Goal: Task Accomplishment & Management: Manage account settings

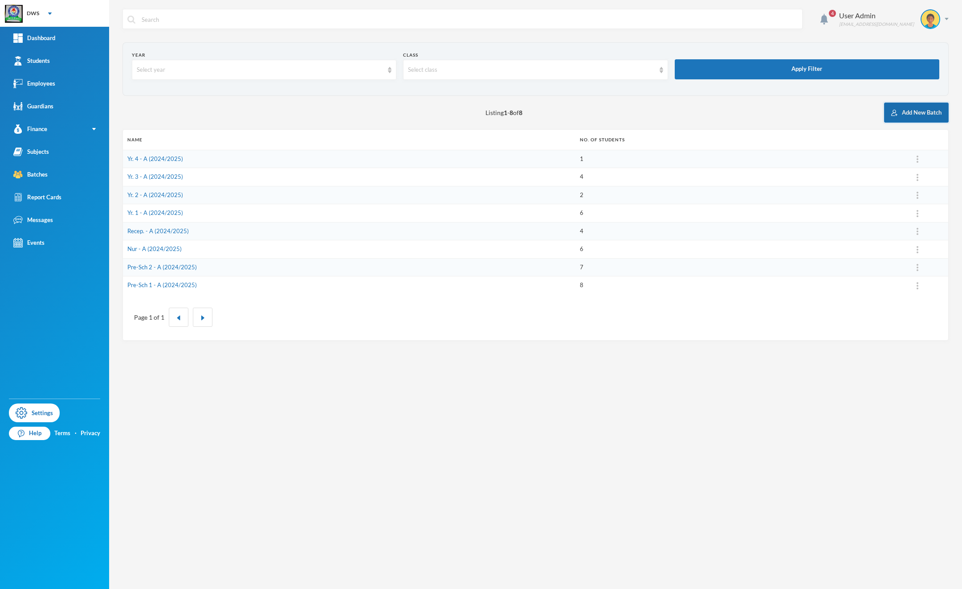
click at [920, 102] on button "Add New Batch" at bounding box center [916, 112] width 65 height 20
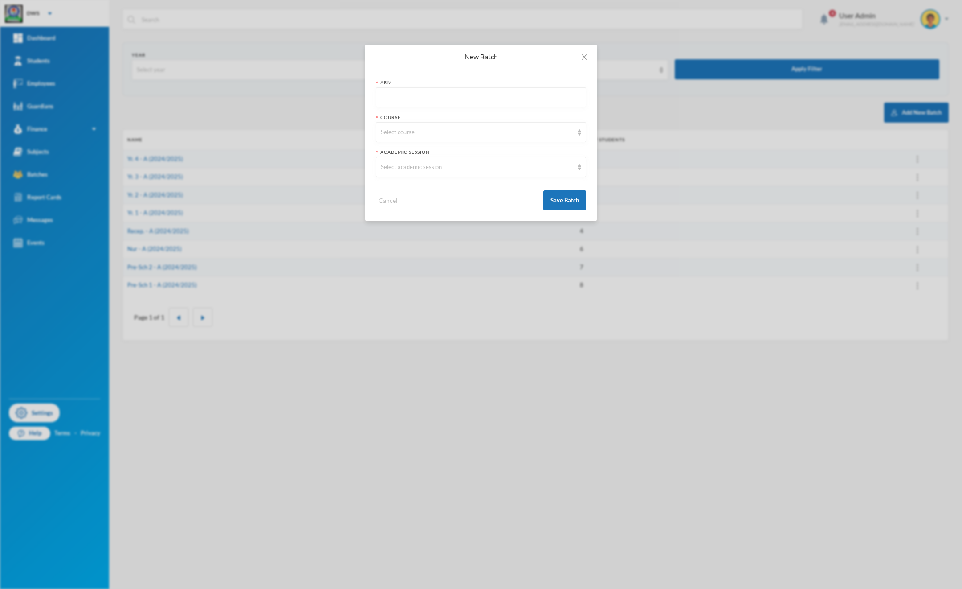
click at [399, 98] on input "text" at bounding box center [481, 98] width 200 height 20
type input "A"
click at [401, 126] on div "Select course" at bounding box center [481, 132] width 210 height 20
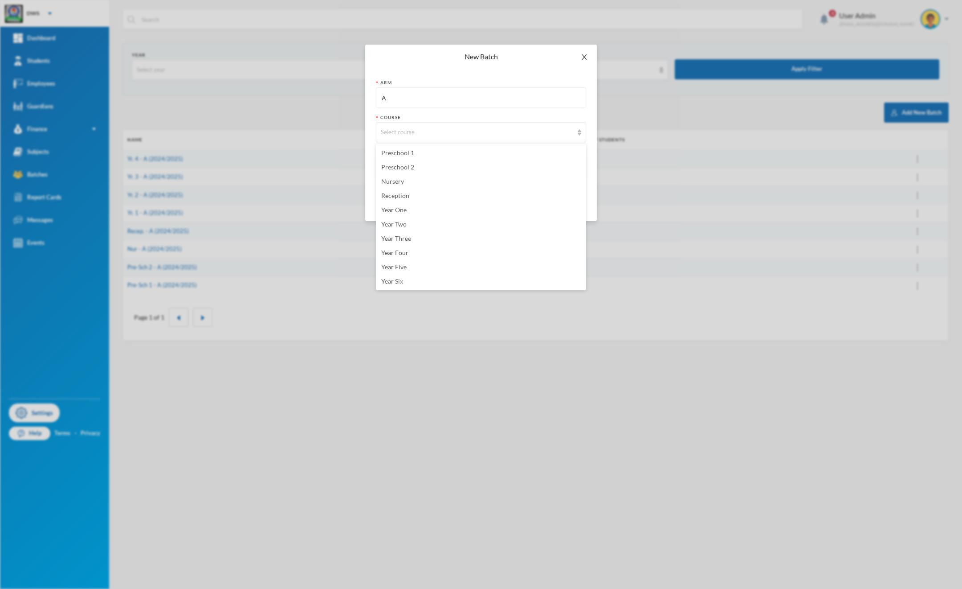
click at [589, 59] on span "Close" at bounding box center [584, 57] width 25 height 25
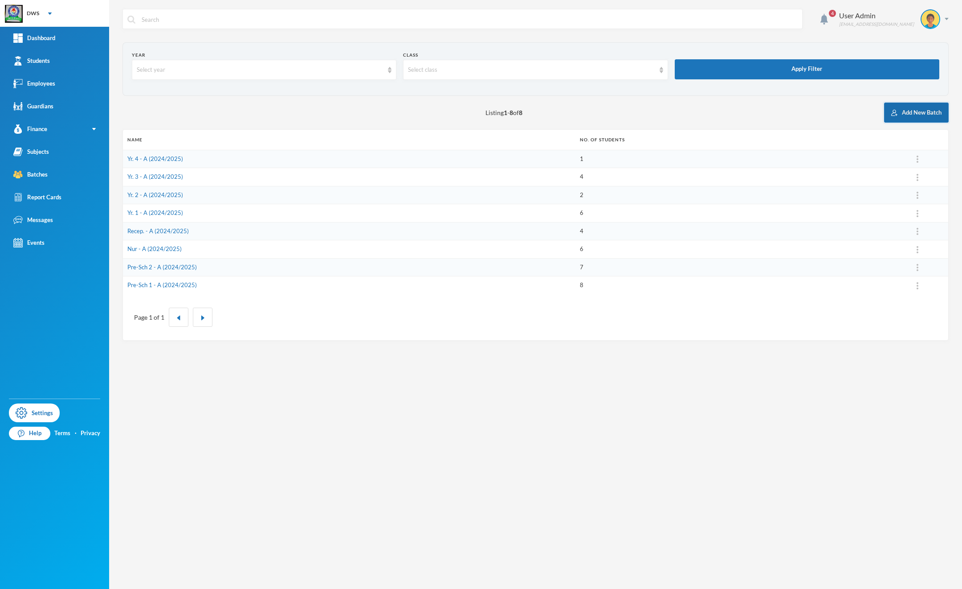
click at [937, 107] on button "Add New Batch" at bounding box center [916, 112] width 65 height 20
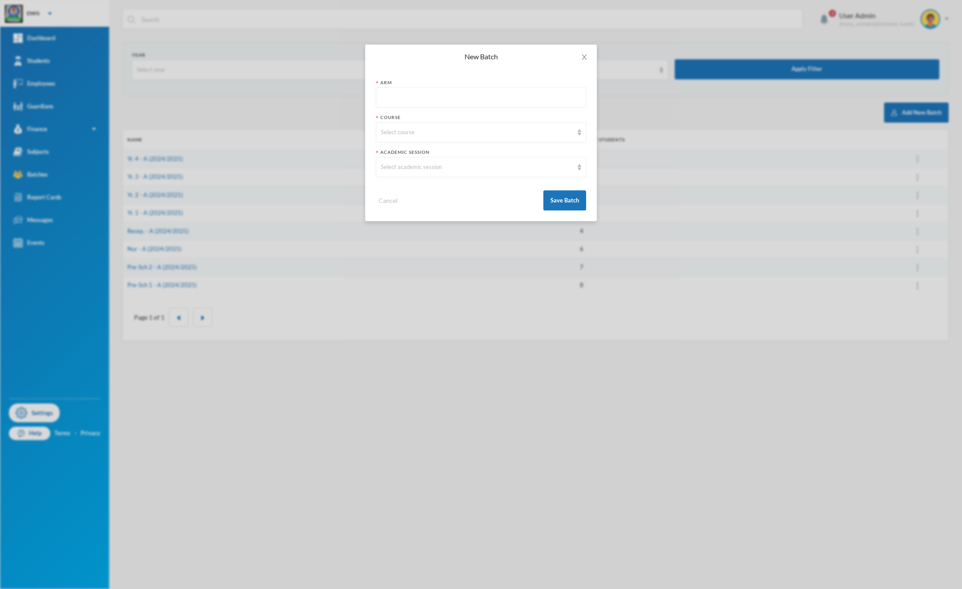
click at [404, 94] on input "text" at bounding box center [481, 98] width 200 height 20
type input "A"
click at [403, 134] on div "Select course" at bounding box center [477, 132] width 192 height 9
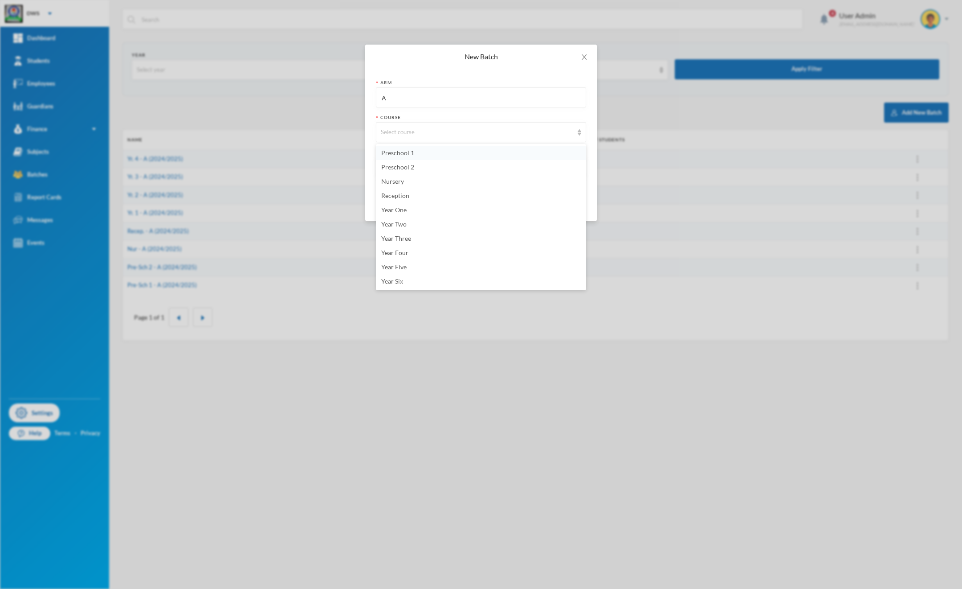
click at [409, 157] on li "Preschool 1" at bounding box center [481, 153] width 210 height 14
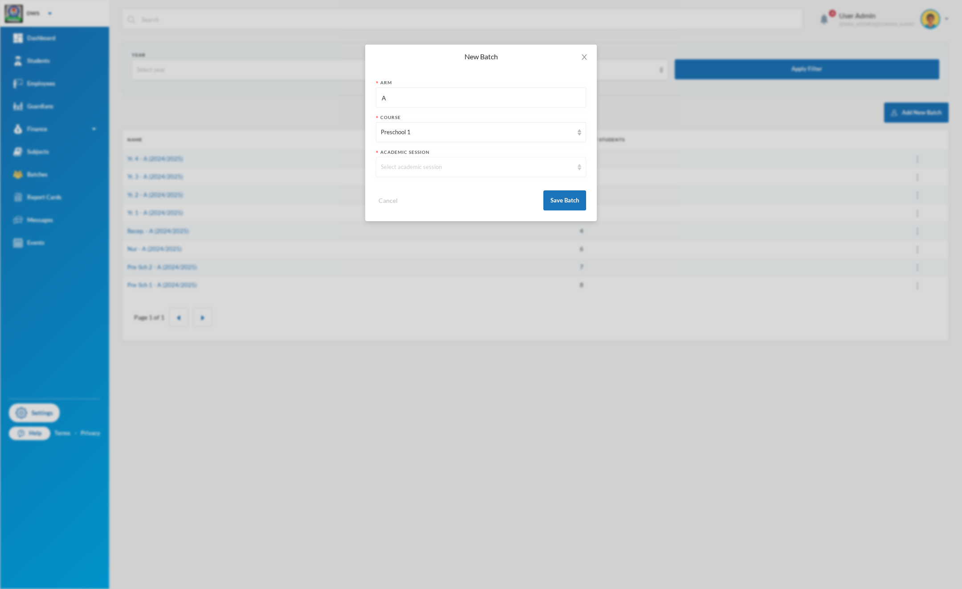
click at [408, 168] on div "Select academic session" at bounding box center [477, 167] width 192 height 9
click at [429, 204] on li "2025/2026" at bounding box center [481, 202] width 210 height 14
click at [432, 166] on div "2025/2026" at bounding box center [477, 167] width 192 height 9
click at [558, 200] on button "Save Batch" at bounding box center [565, 200] width 43 height 20
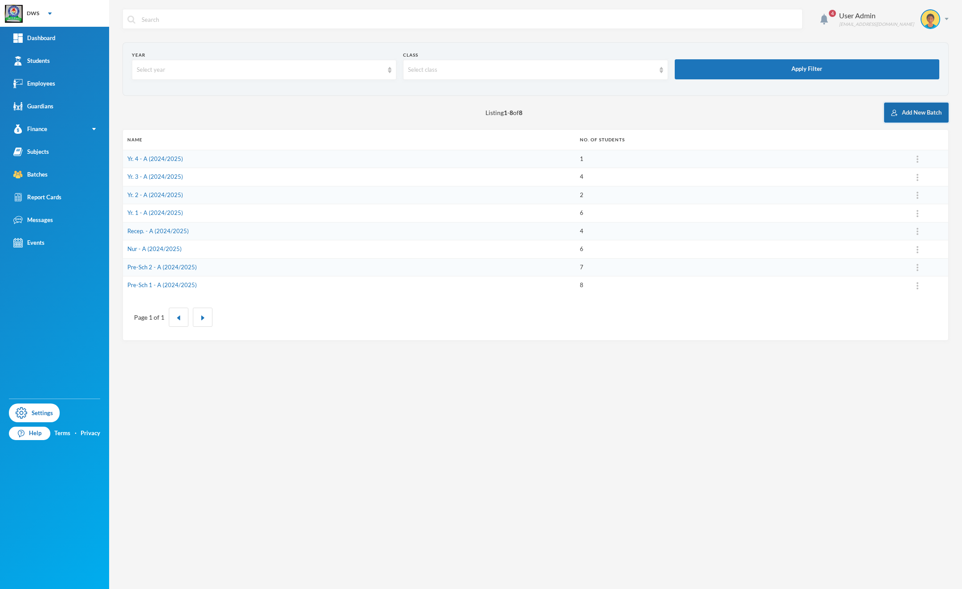
click at [925, 108] on button "Add New Batch" at bounding box center [916, 112] width 65 height 20
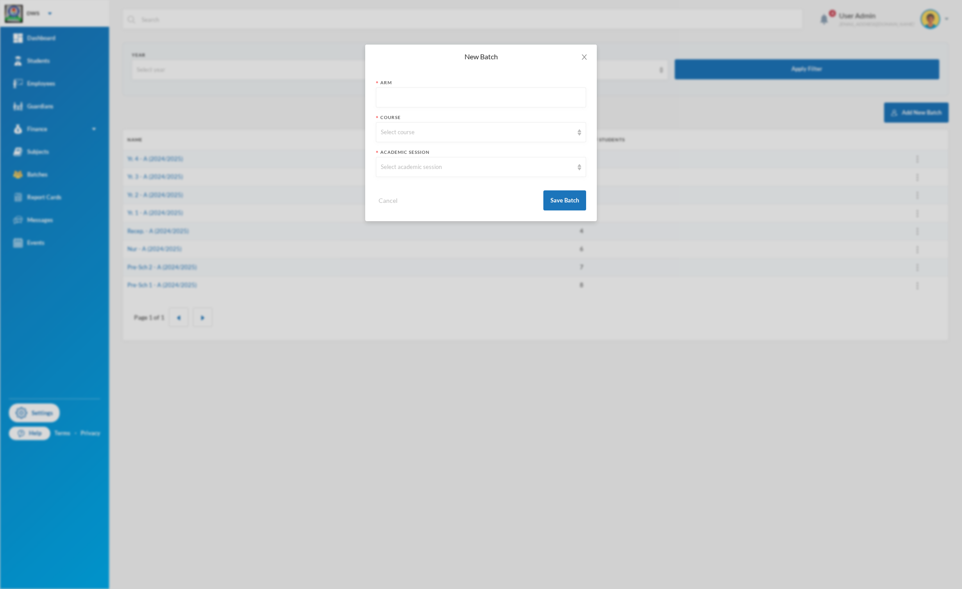
click at [531, 94] on input "text" at bounding box center [481, 98] width 200 height 20
type input "A"
click at [477, 135] on div "Select course" at bounding box center [477, 132] width 192 height 9
click at [428, 74] on div "Arm A Course Select course Academic Session Select academic session Cancel Save…" at bounding box center [481, 145] width 232 height 152
click at [435, 134] on div "Select course" at bounding box center [477, 132] width 192 height 9
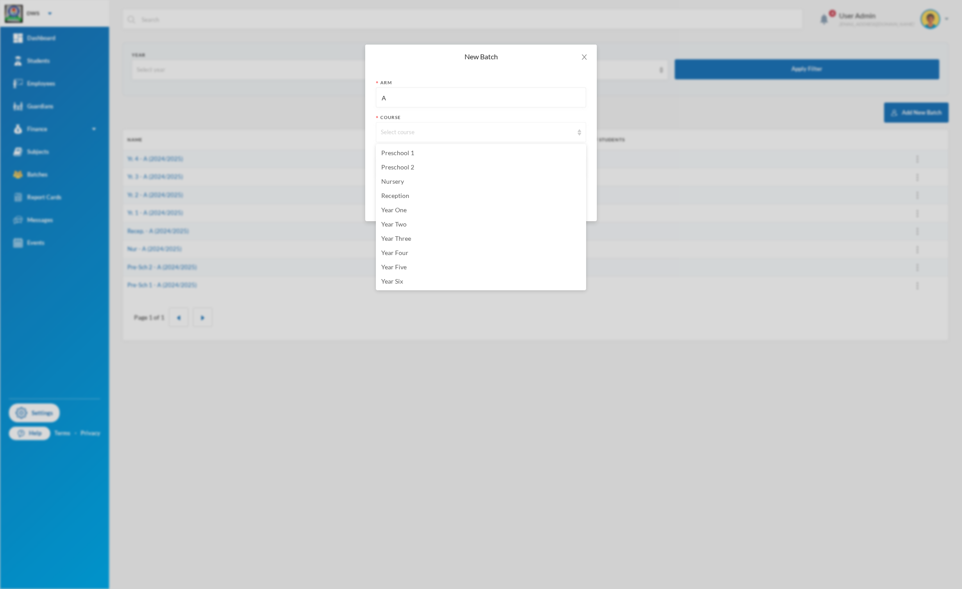
click at [435, 134] on div "Select course" at bounding box center [477, 132] width 192 height 9
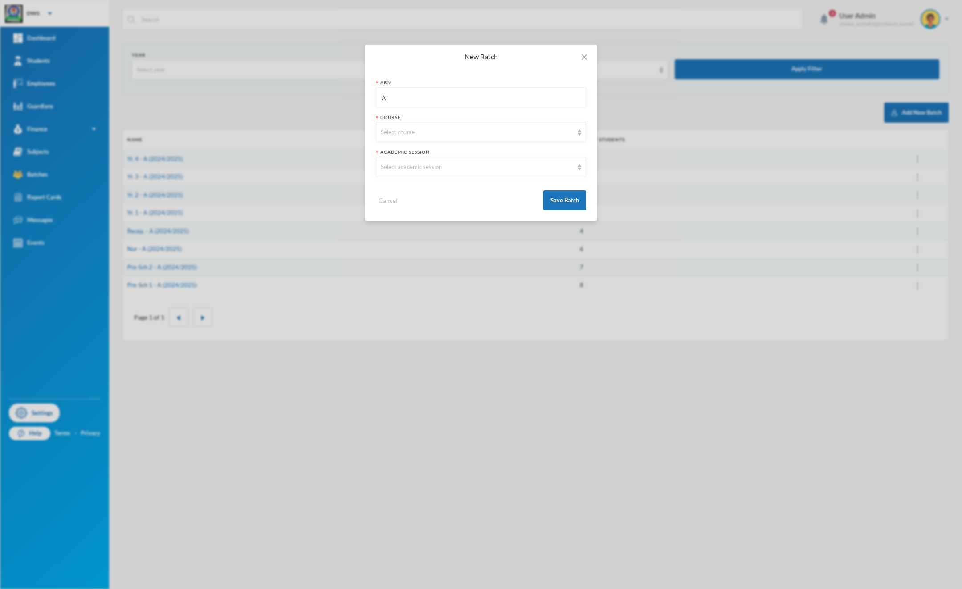
click at [433, 75] on div "Arm A Course Select course Academic Session Select academic session Cancel Save…" at bounding box center [481, 145] width 232 height 152
click at [423, 132] on div "Select course" at bounding box center [477, 132] width 192 height 9
click at [586, 56] on icon "icon: close" at bounding box center [584, 56] width 7 height 7
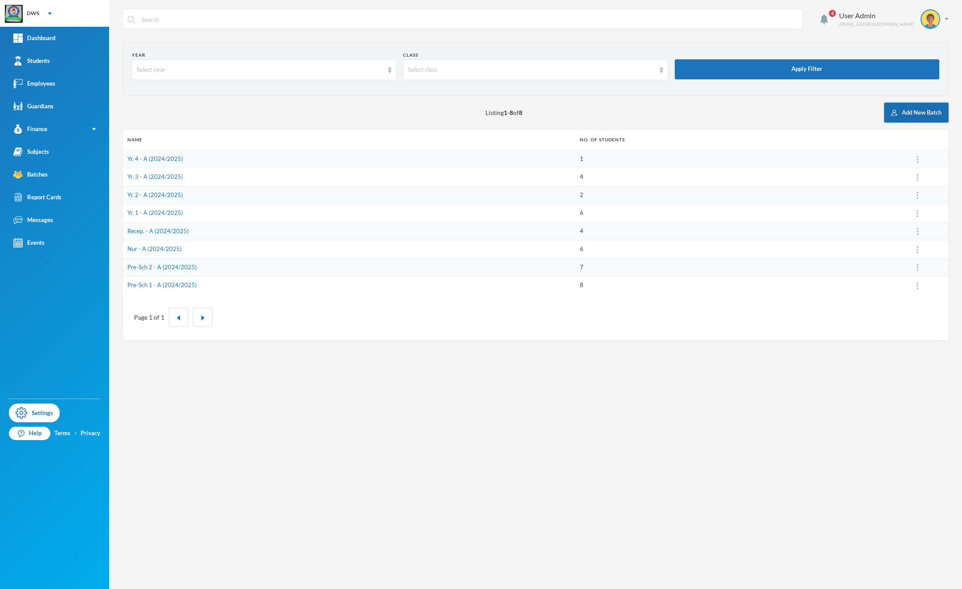
click at [905, 108] on button "Add New Batch" at bounding box center [916, 112] width 65 height 20
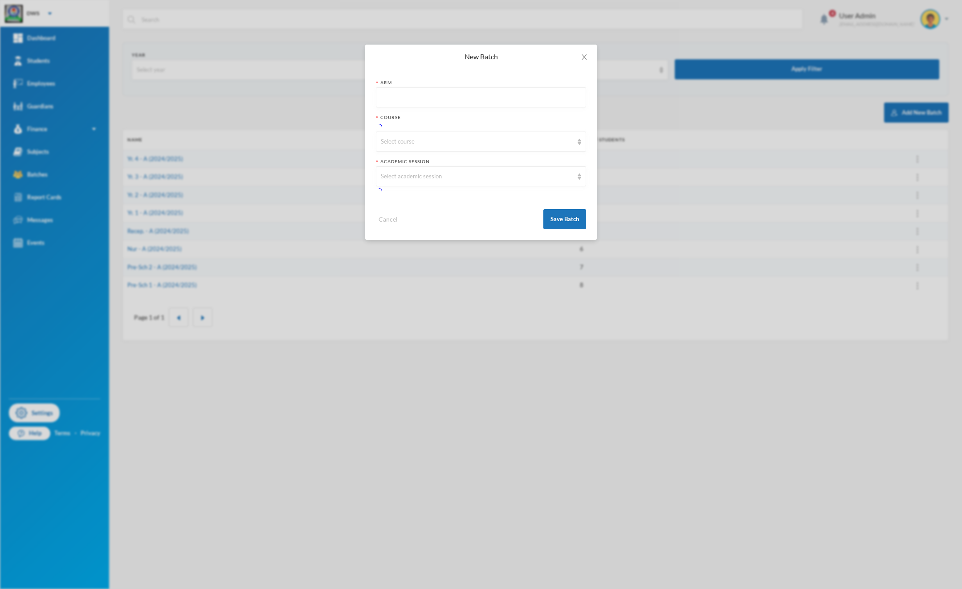
click at [405, 97] on input "text" at bounding box center [481, 98] width 200 height 20
type input "A"
click at [452, 134] on div "Select course" at bounding box center [477, 132] width 192 height 9
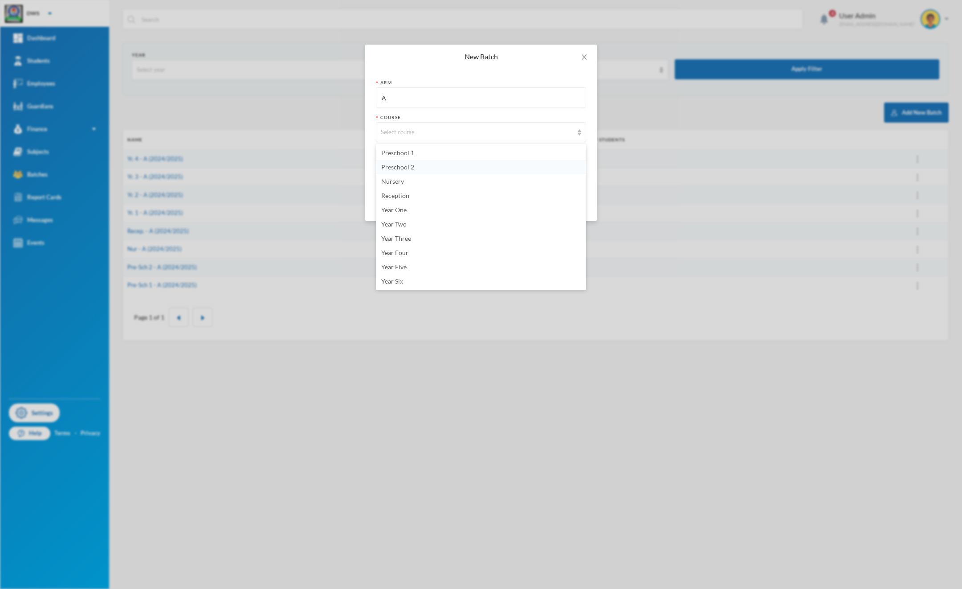
click at [451, 168] on li "Preschool 2" at bounding box center [481, 167] width 210 height 14
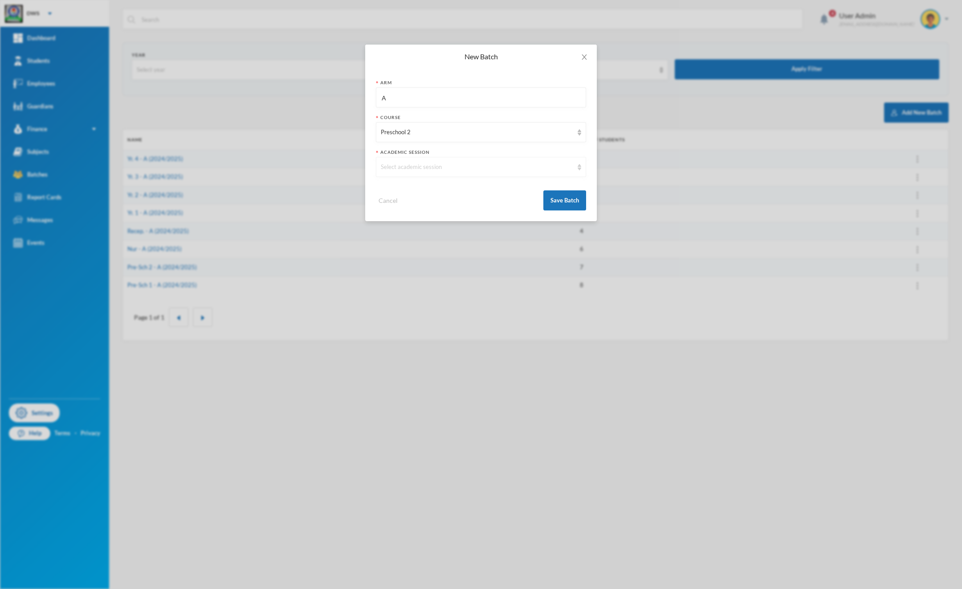
click at [423, 171] on div "Select academic session" at bounding box center [477, 167] width 192 height 9
click at [400, 206] on li "2025/2026" at bounding box center [481, 202] width 210 height 14
click at [560, 198] on button "Save Batch" at bounding box center [565, 200] width 43 height 20
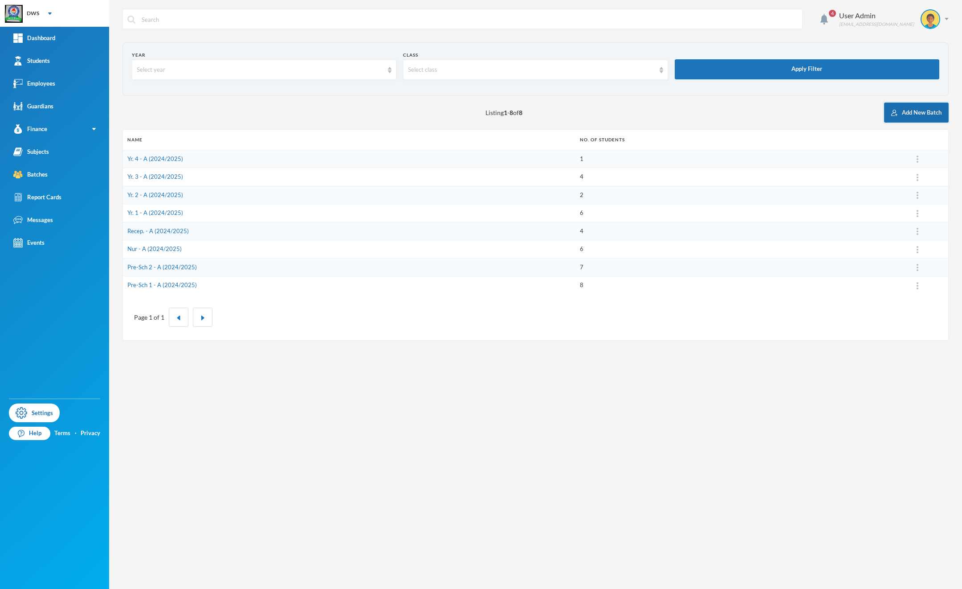
click at [915, 108] on button "Add New Batch" at bounding box center [916, 112] width 65 height 20
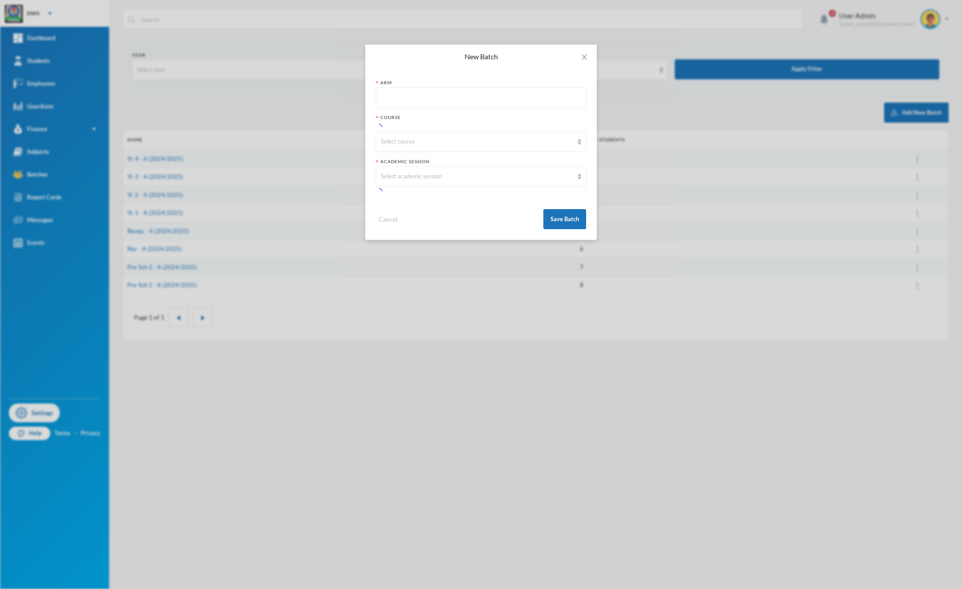
click at [439, 98] on input "text" at bounding box center [481, 98] width 200 height 20
type input "A"
click at [417, 139] on div "Select course" at bounding box center [481, 132] width 210 height 20
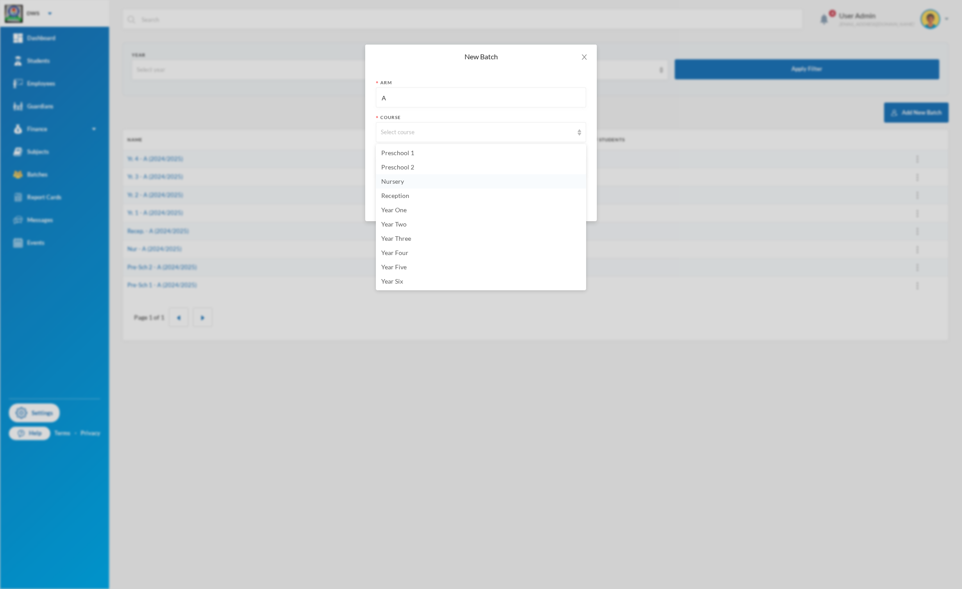
click at [416, 184] on li "Nursery" at bounding box center [481, 181] width 210 height 14
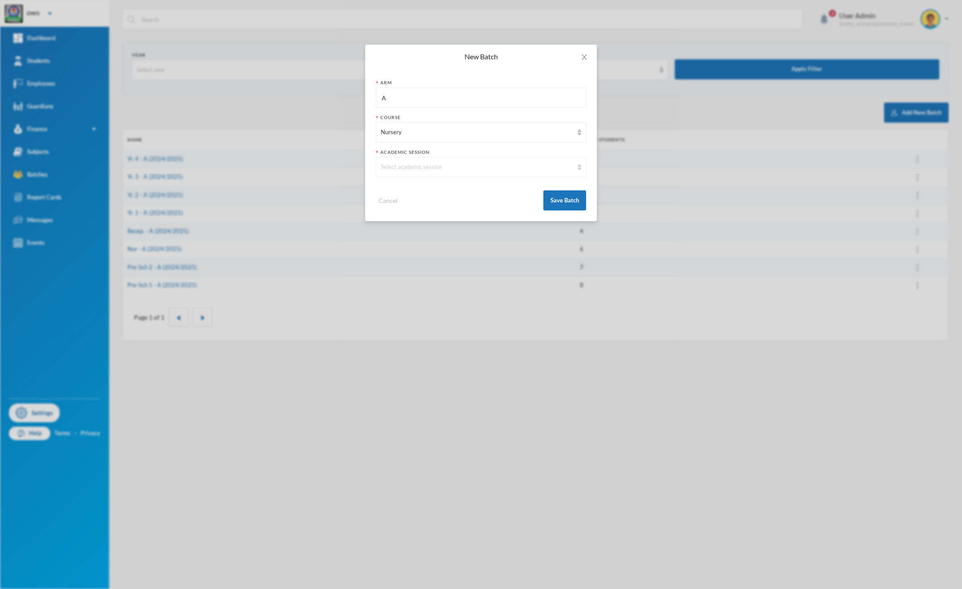
click at [448, 168] on div "Select academic session" at bounding box center [477, 167] width 192 height 9
click at [423, 202] on li "2025/2026" at bounding box center [481, 202] width 210 height 14
click at [559, 203] on button "Save Batch" at bounding box center [565, 200] width 43 height 20
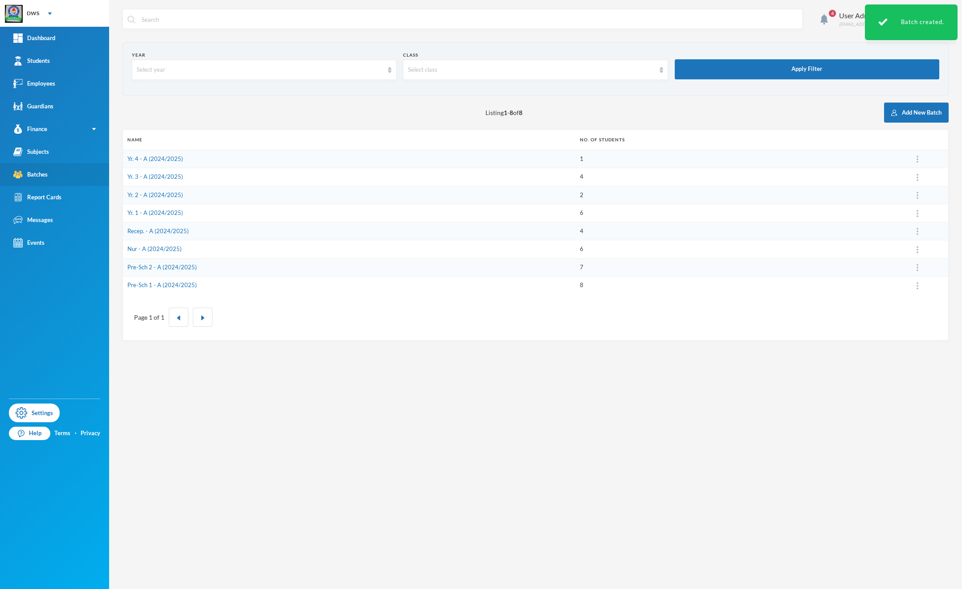
click at [39, 179] on link "Batches" at bounding box center [54, 174] width 109 height 23
click at [49, 151] on div "Subjects" at bounding box center [31, 151] width 36 height 9
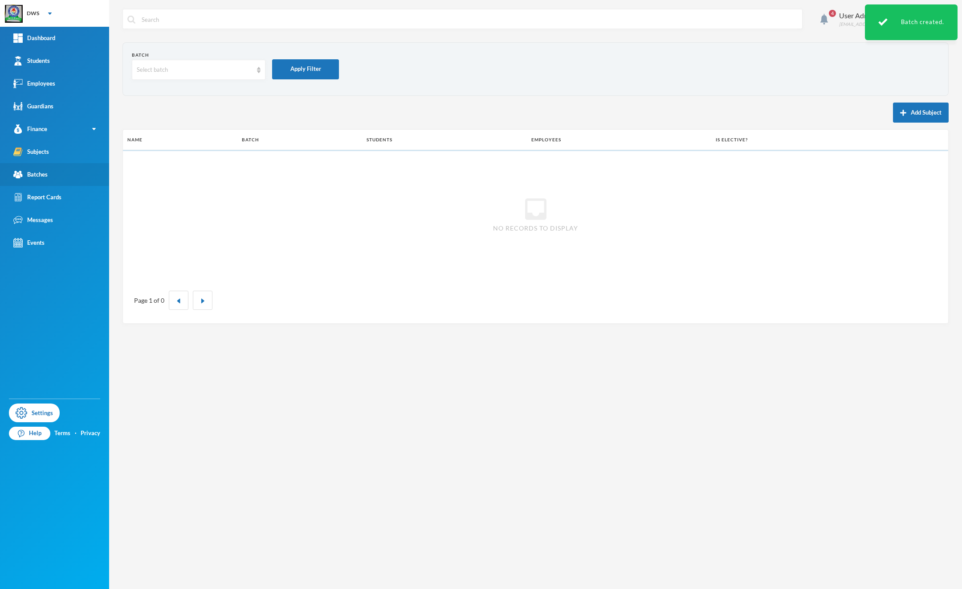
click at [41, 172] on div "Batches" at bounding box center [30, 174] width 34 height 9
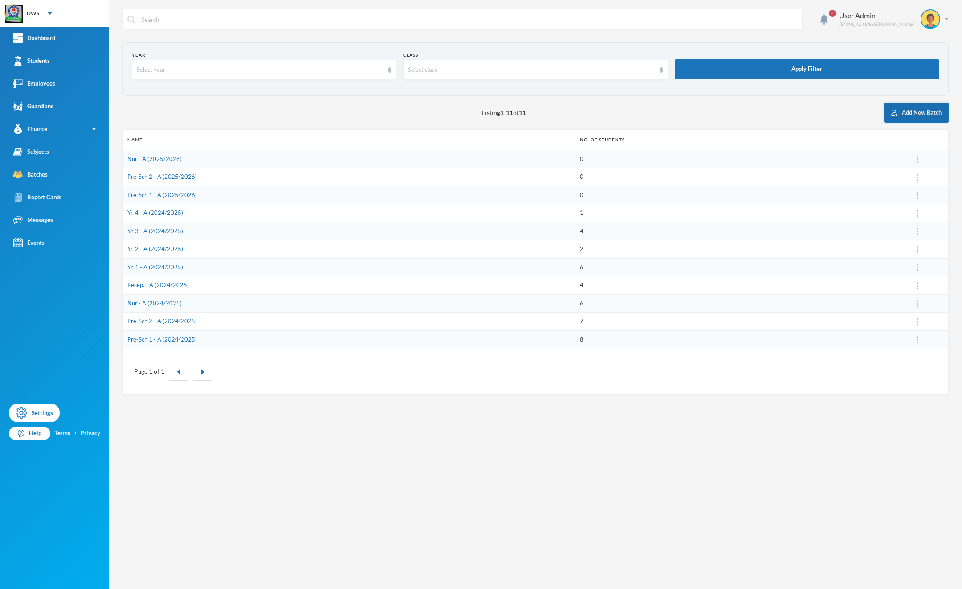
click at [913, 106] on button "Add New Batch" at bounding box center [916, 112] width 65 height 20
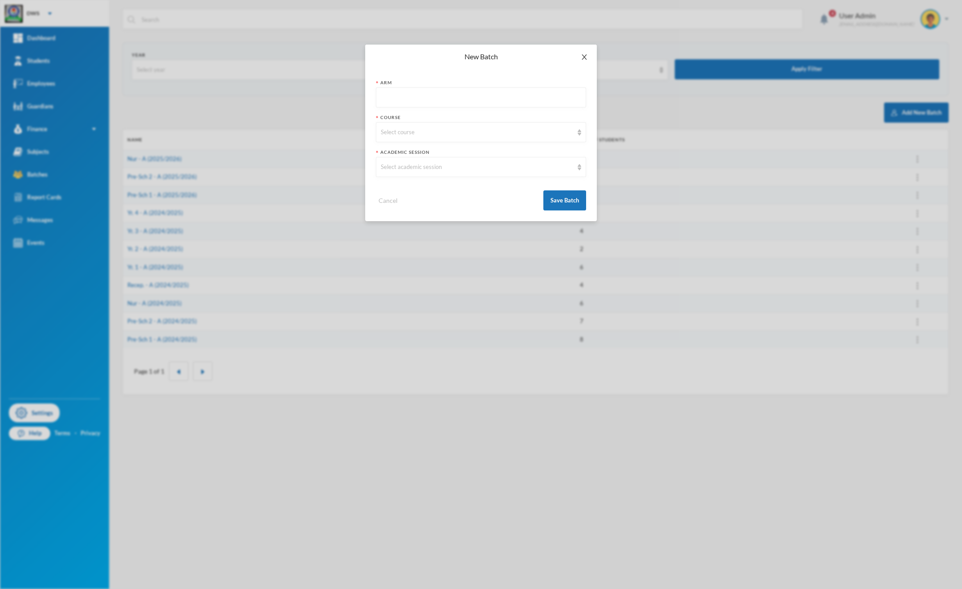
click at [585, 57] on icon "icon: close" at bounding box center [584, 56] width 5 height 5
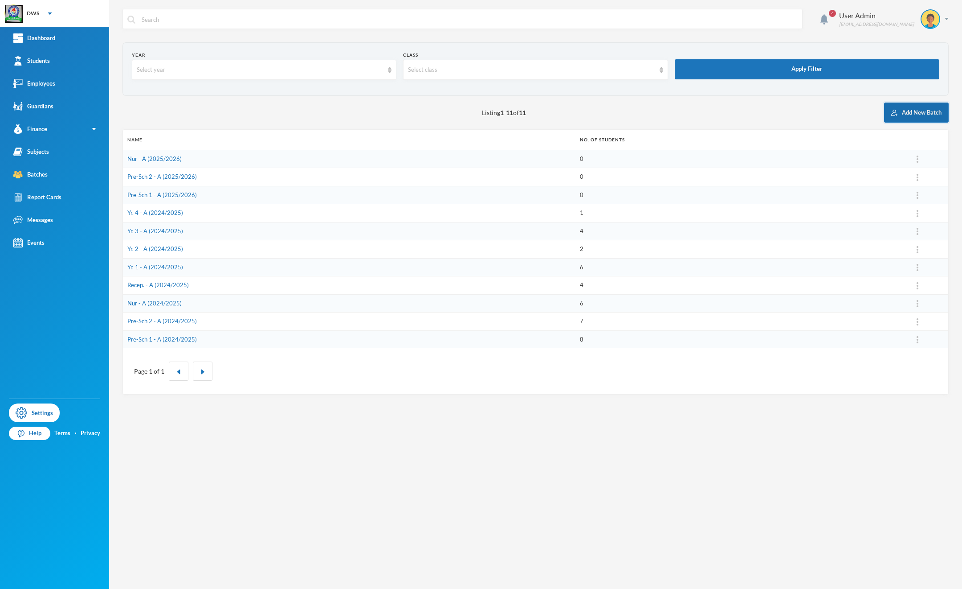
click at [903, 115] on button "Add New Batch" at bounding box center [916, 112] width 65 height 20
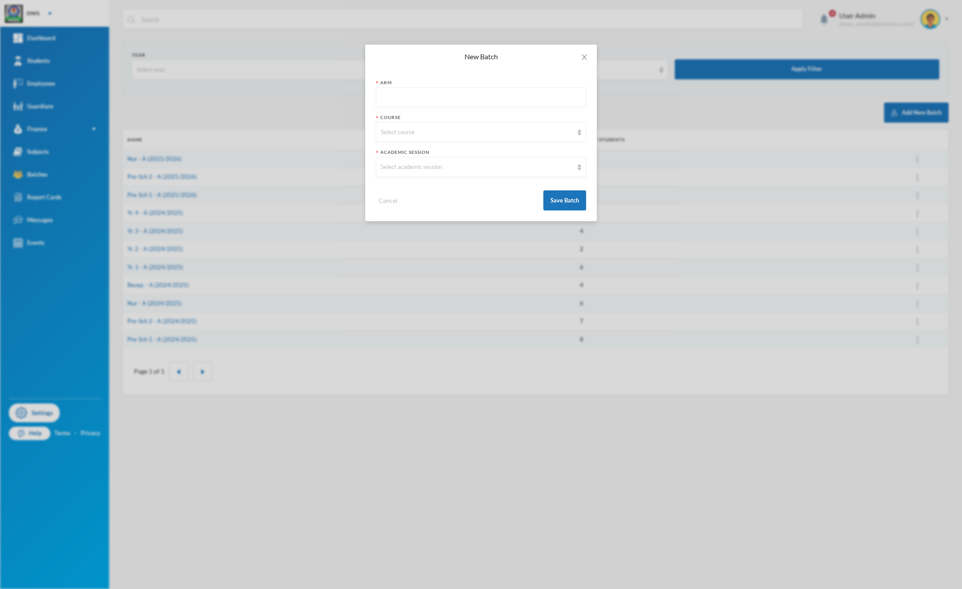
click at [470, 102] on input "text" at bounding box center [481, 98] width 200 height 20
type input "A"
click at [427, 123] on div "Select course" at bounding box center [481, 132] width 210 height 20
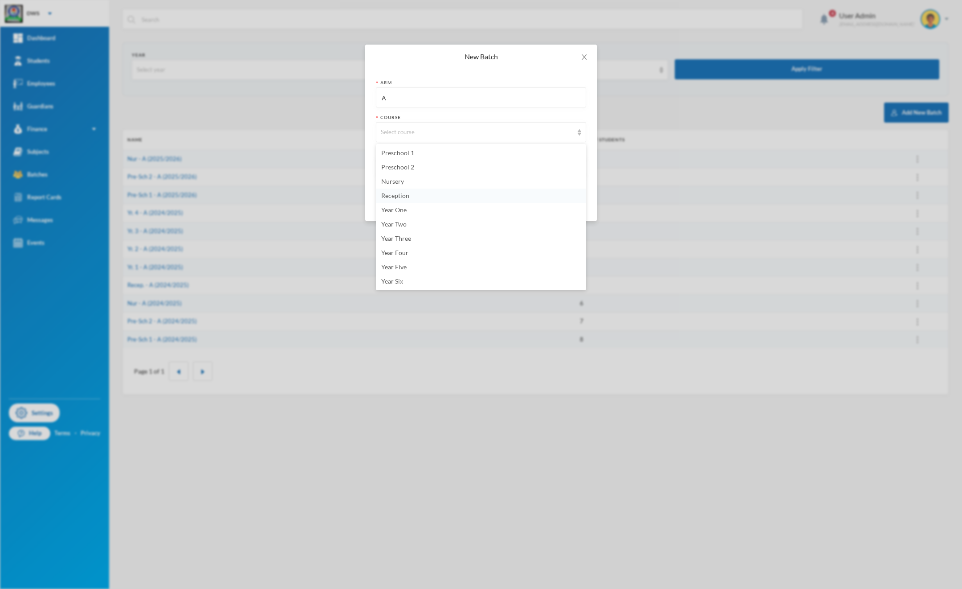
click at [406, 199] on li "Reception" at bounding box center [481, 195] width 210 height 14
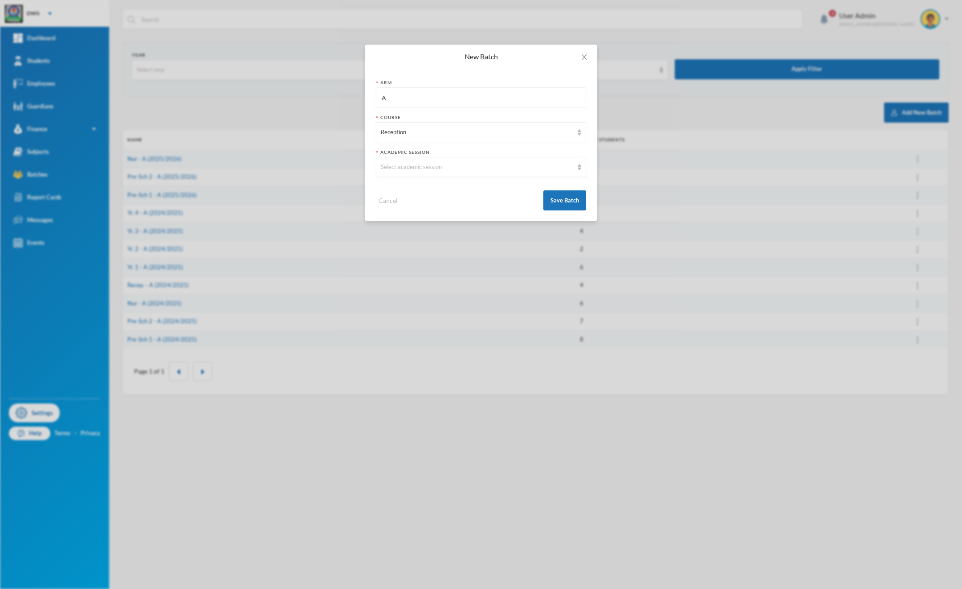
click at [386, 177] on form "Arm A Course Reception Academic Session Select academic session Cancel Save Bat…" at bounding box center [481, 144] width 210 height 131
click at [397, 173] on div "Select academic session" at bounding box center [481, 167] width 210 height 20
click at [407, 205] on li "2025/2026" at bounding box center [481, 202] width 210 height 14
click at [548, 199] on button "Save Batch" at bounding box center [565, 200] width 43 height 20
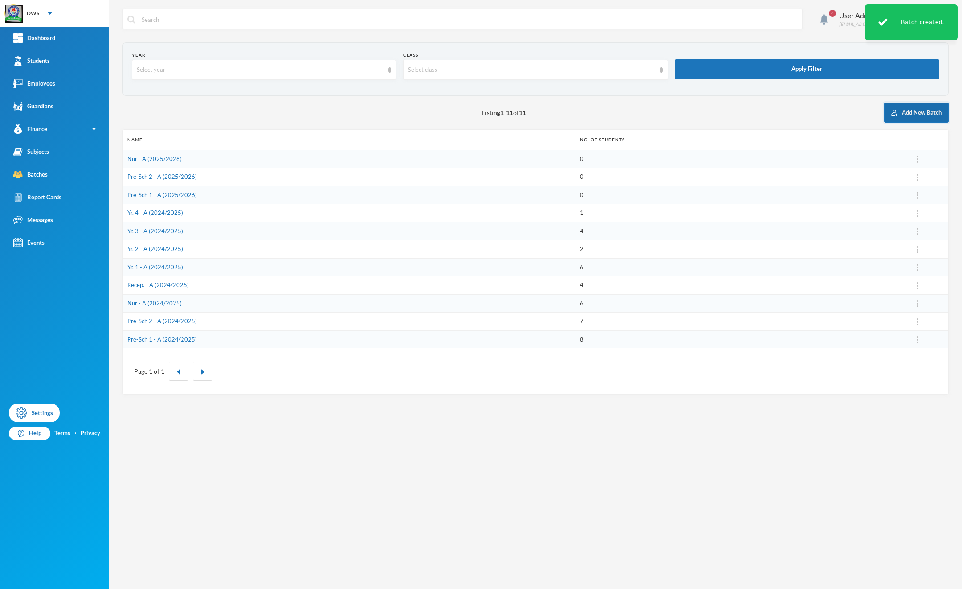
click at [907, 108] on button "Add New Batch" at bounding box center [916, 112] width 65 height 20
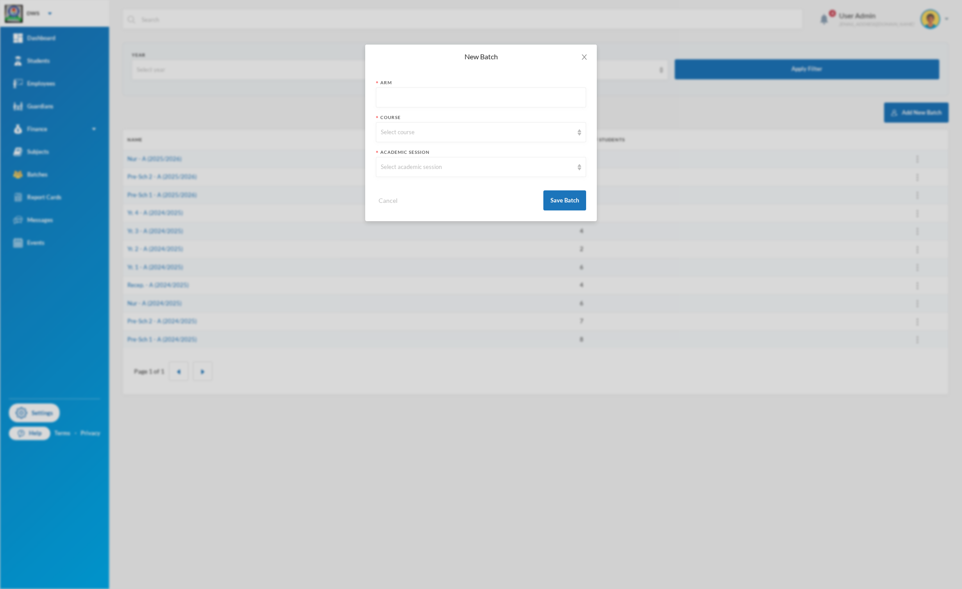
click at [441, 95] on input "text" at bounding box center [481, 98] width 200 height 20
type input "A"
click at [422, 124] on div "Select course" at bounding box center [481, 132] width 210 height 20
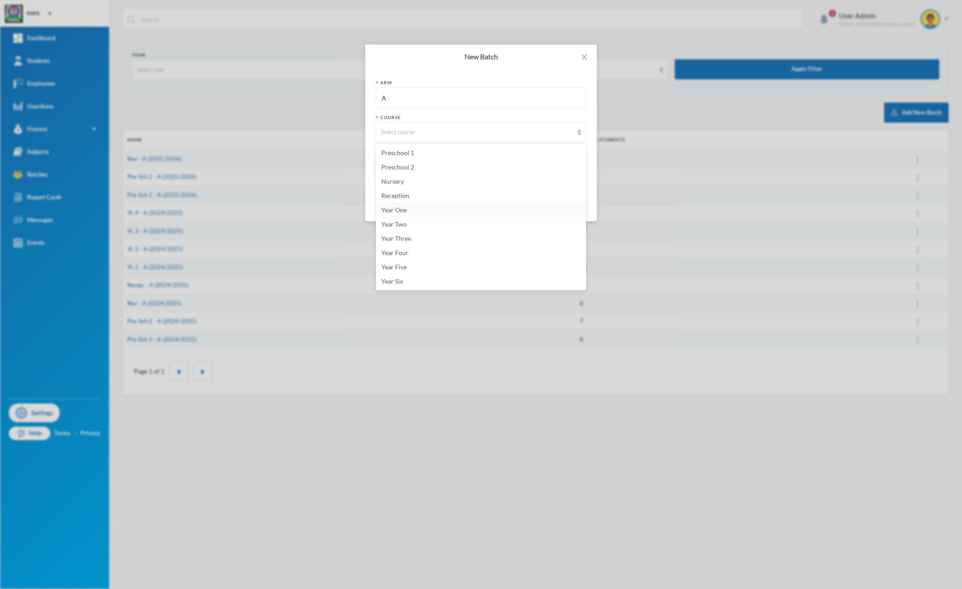
click at [406, 212] on span "Year One" at bounding box center [393, 210] width 25 height 8
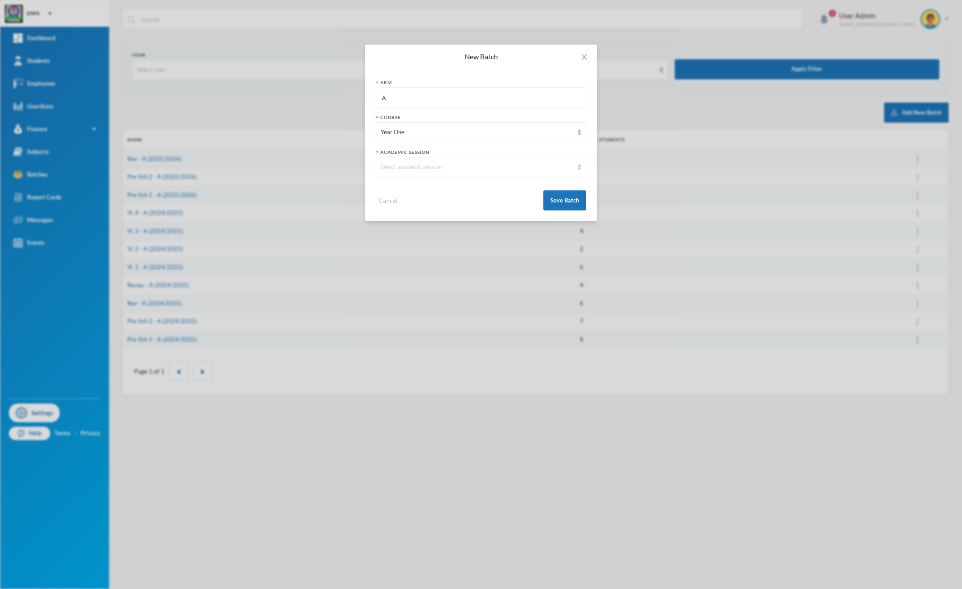
click at [425, 171] on div "Select academic session" at bounding box center [477, 167] width 192 height 9
click at [445, 203] on li "2025/2026" at bounding box center [481, 202] width 210 height 14
click at [562, 204] on button "Save Batch" at bounding box center [565, 200] width 43 height 20
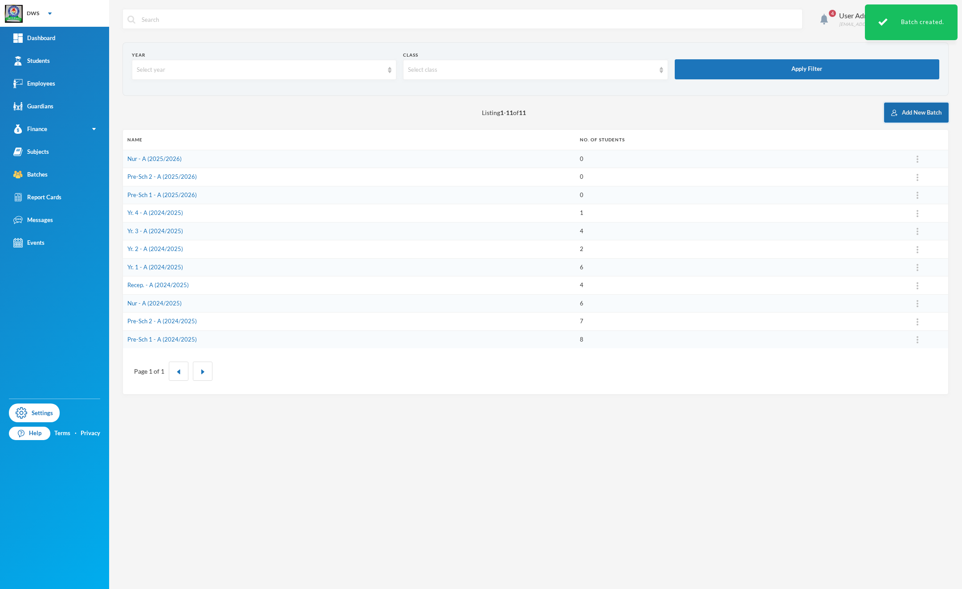
click at [911, 115] on button "Add New Batch" at bounding box center [916, 112] width 65 height 20
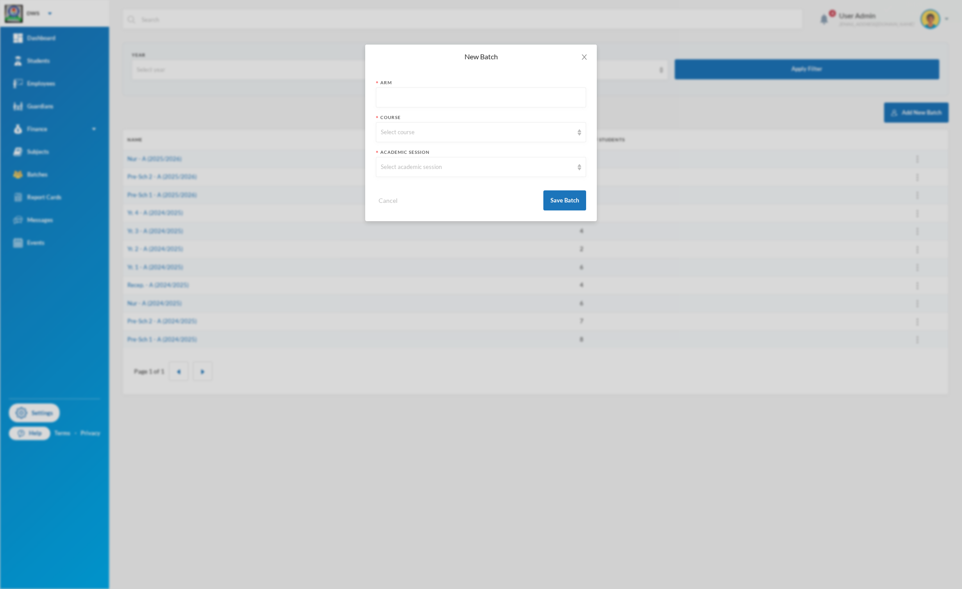
click at [406, 90] on input "text" at bounding box center [481, 98] width 200 height 20
type input "A"
click at [405, 129] on div "Select course" at bounding box center [477, 132] width 192 height 9
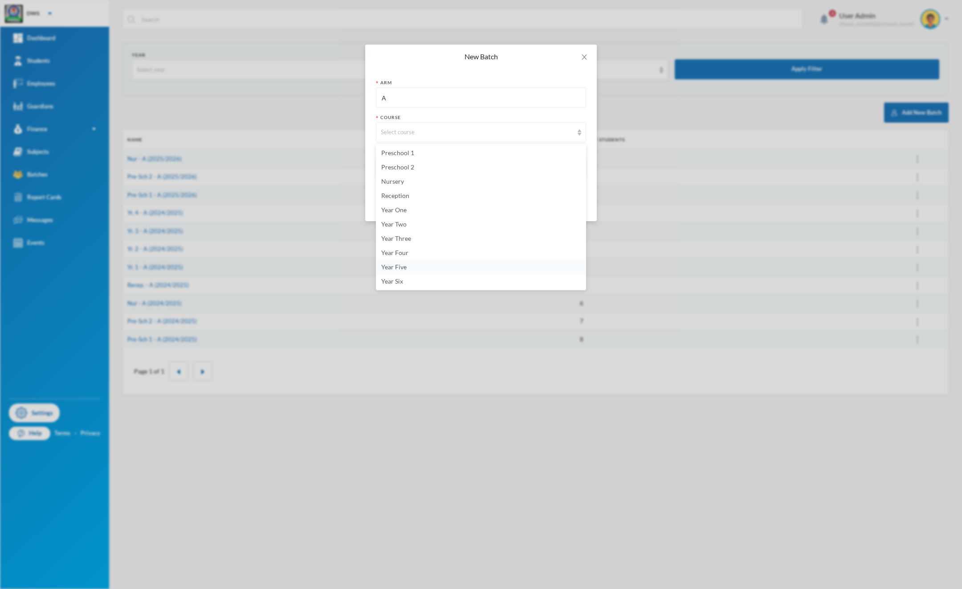
click at [410, 268] on li "Year Five" at bounding box center [481, 267] width 210 height 14
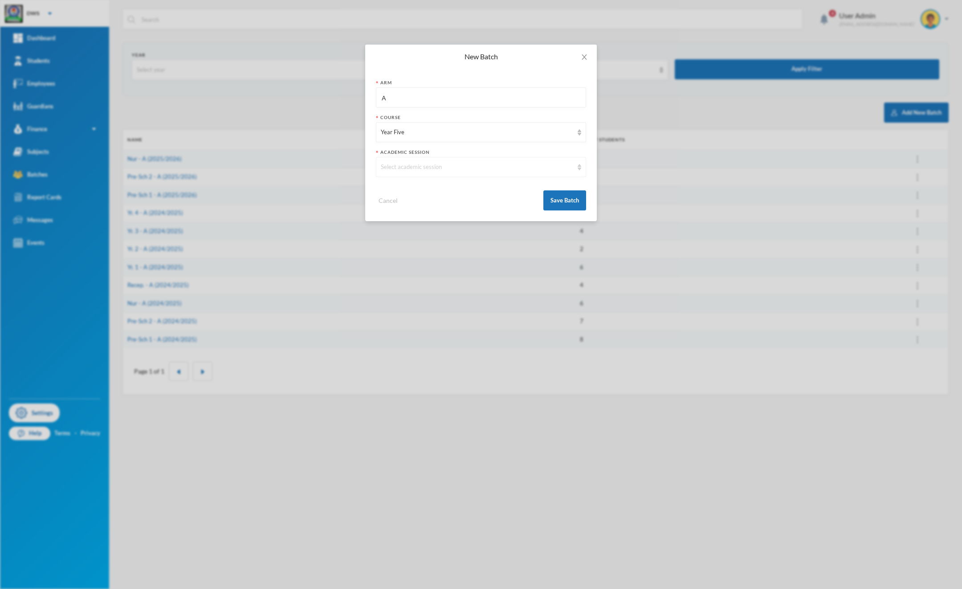
click at [424, 171] on div "Select academic session" at bounding box center [477, 167] width 192 height 9
click at [412, 204] on span "2025/2026" at bounding box center [396, 202] width 31 height 8
click at [551, 204] on button "Save Batch" at bounding box center [565, 200] width 43 height 20
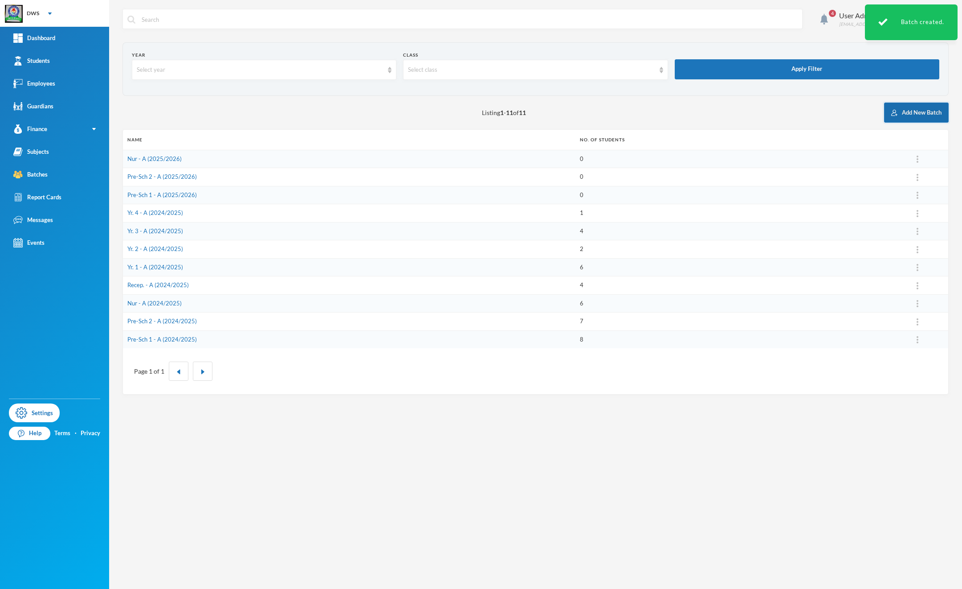
click at [910, 121] on button "Add New Batch" at bounding box center [916, 112] width 65 height 20
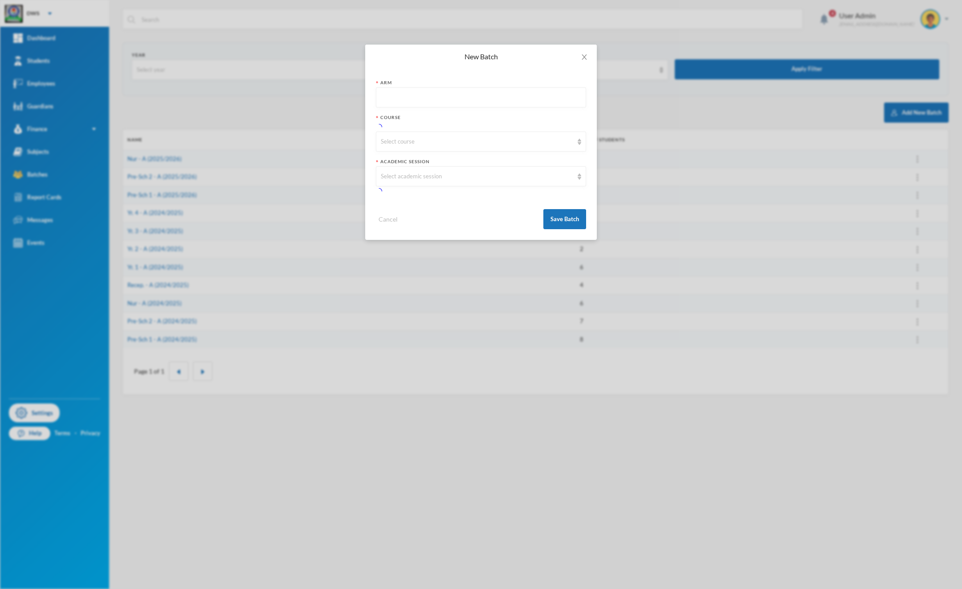
click at [415, 106] on input "text" at bounding box center [481, 98] width 200 height 20
type input "A"
click at [393, 142] on div "Select course" at bounding box center [477, 141] width 192 height 9
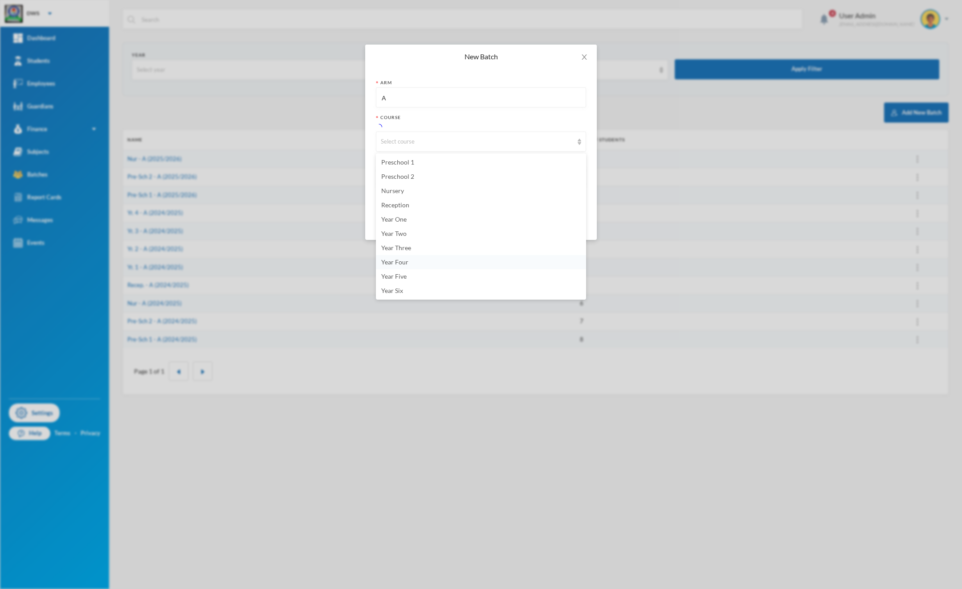
click at [410, 264] on li "Year Four" at bounding box center [481, 262] width 210 height 14
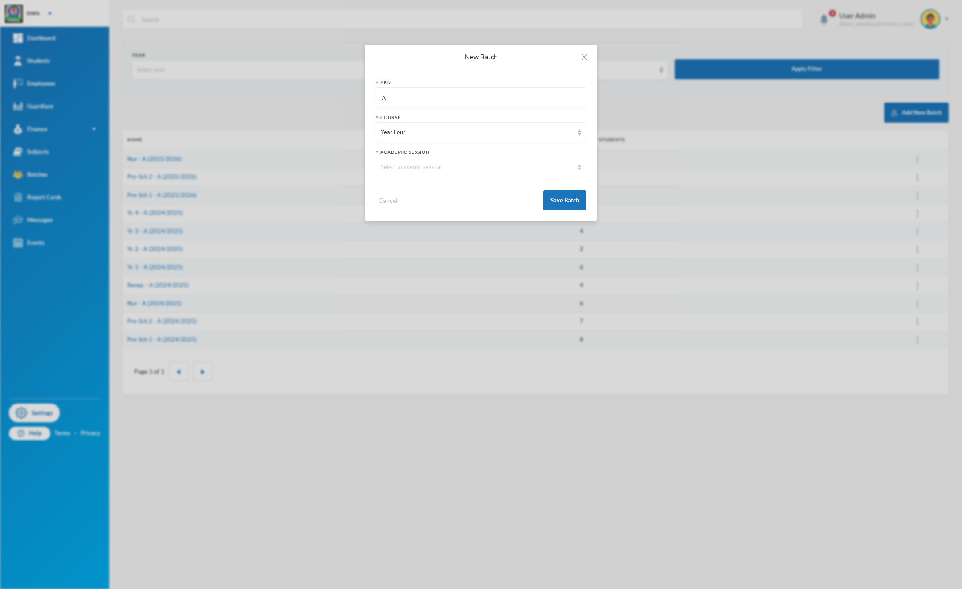
click at [382, 173] on div "Select academic session" at bounding box center [481, 167] width 210 height 20
click at [407, 206] on li "2025/2026" at bounding box center [481, 202] width 210 height 14
click at [549, 198] on button "Save Batch" at bounding box center [565, 200] width 43 height 20
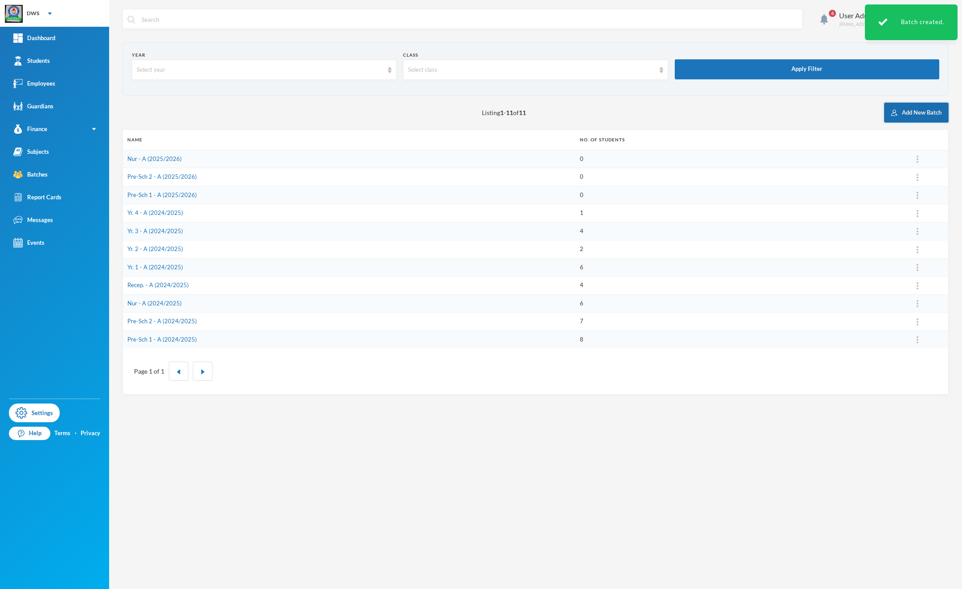
click at [920, 113] on button "Add New Batch" at bounding box center [916, 112] width 65 height 20
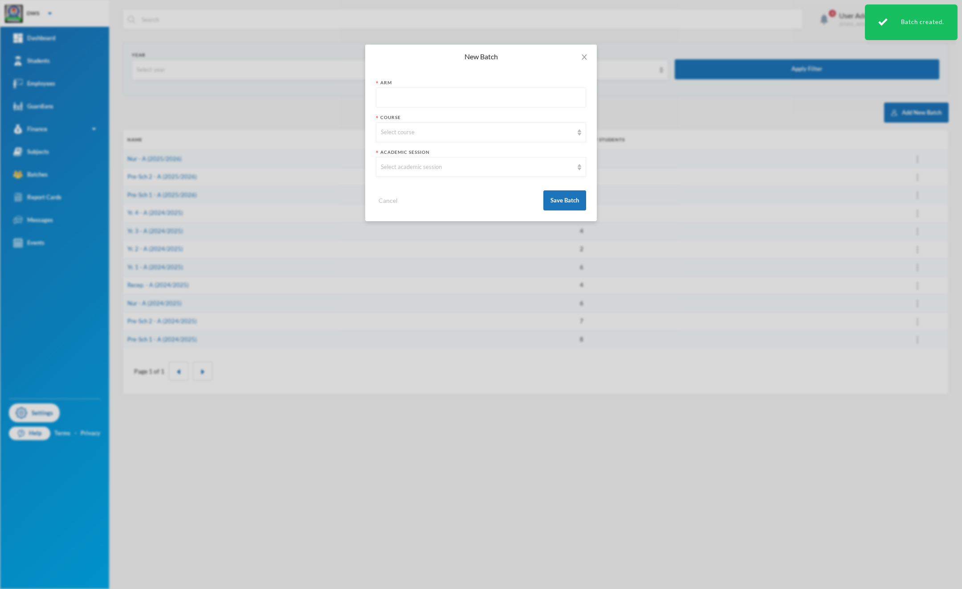
click at [462, 94] on input "text" at bounding box center [481, 98] width 200 height 20
type input "A"
click at [402, 135] on div "Select course" at bounding box center [477, 132] width 192 height 9
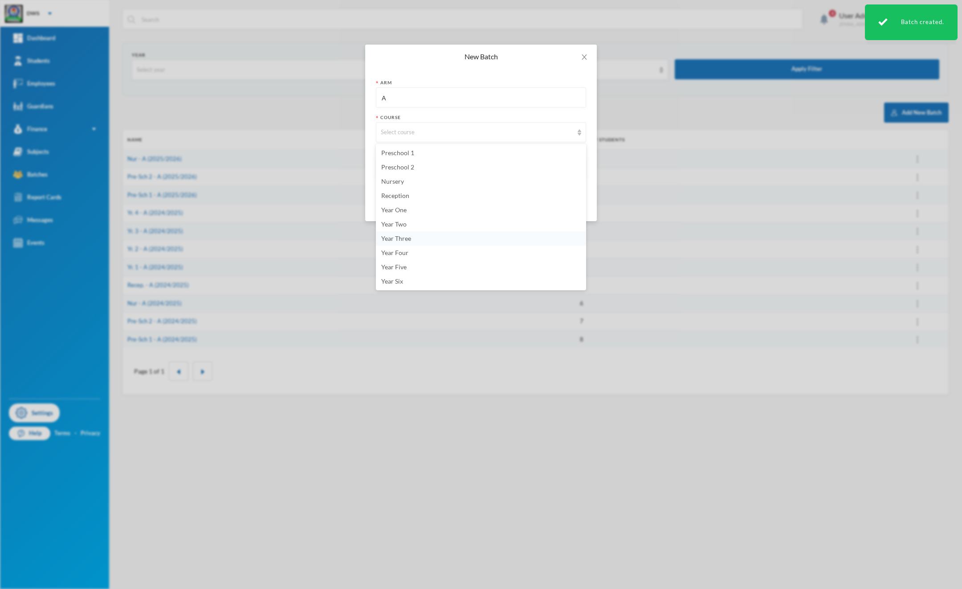
click at [407, 238] on span "Year Three" at bounding box center [396, 238] width 30 height 8
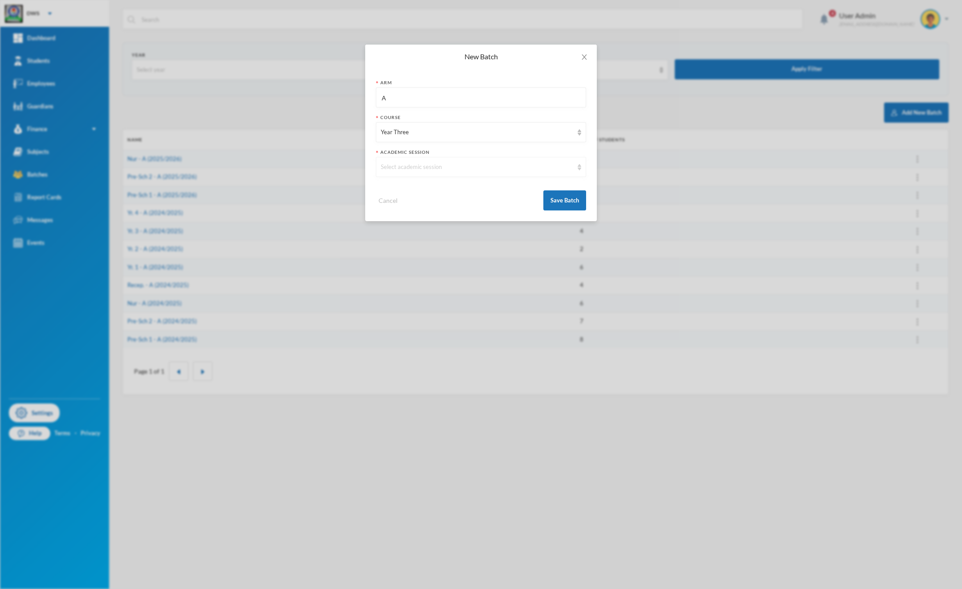
click at [406, 165] on div "Select academic session" at bounding box center [477, 167] width 192 height 9
click at [405, 203] on span "2025/2026" at bounding box center [396, 202] width 31 height 8
click at [572, 199] on button "Save Batch" at bounding box center [565, 200] width 43 height 20
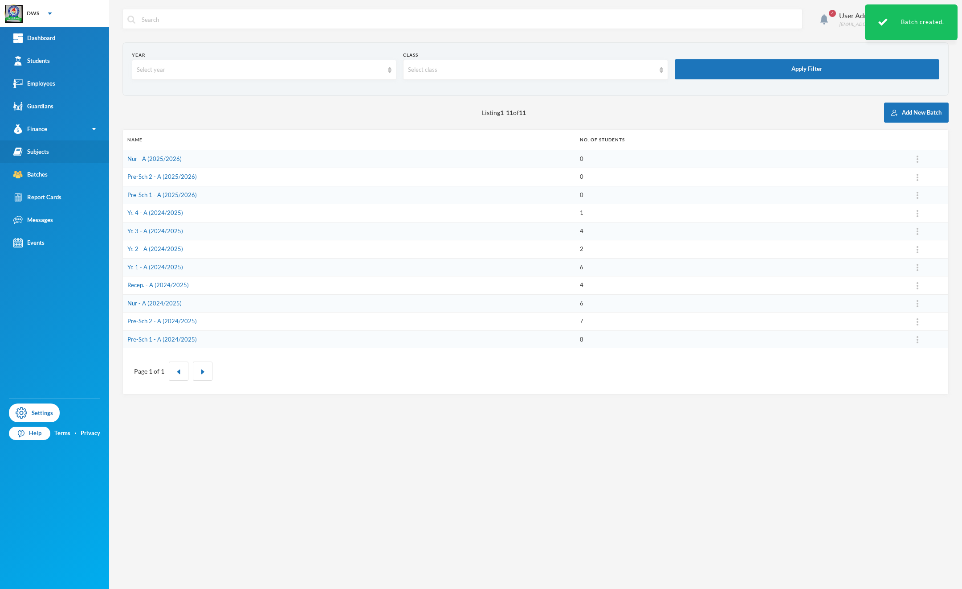
click at [61, 153] on link "Subjects" at bounding box center [54, 151] width 109 height 23
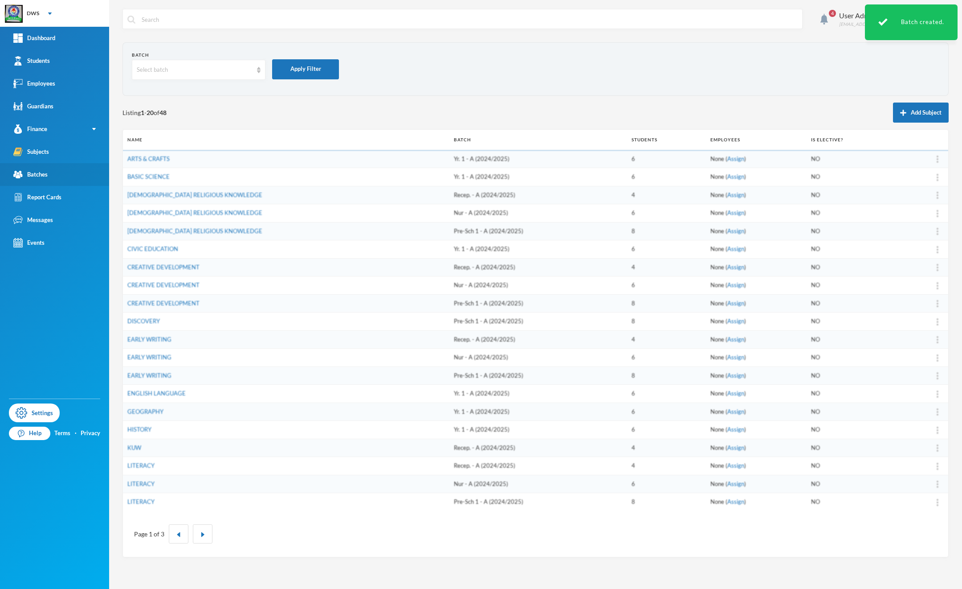
click at [52, 181] on link "Batches" at bounding box center [54, 174] width 109 height 23
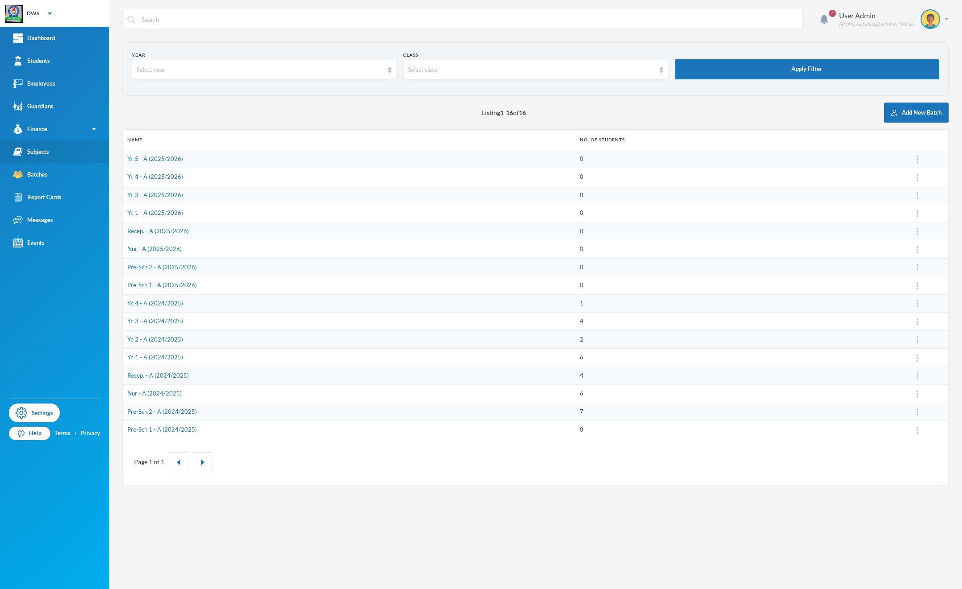
click at [63, 160] on link "Subjects" at bounding box center [54, 151] width 109 height 23
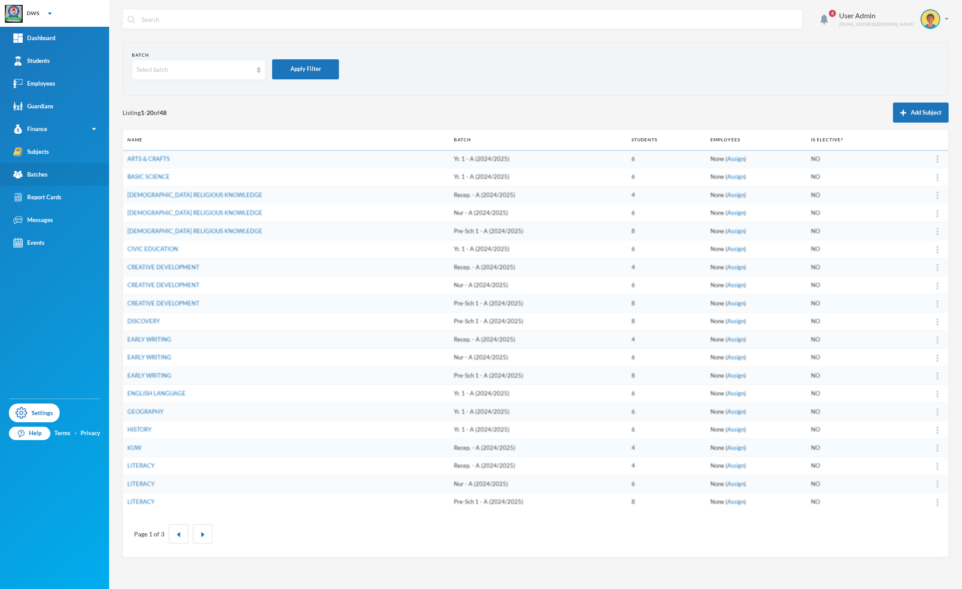
click at [57, 175] on link "Batches" at bounding box center [54, 174] width 109 height 23
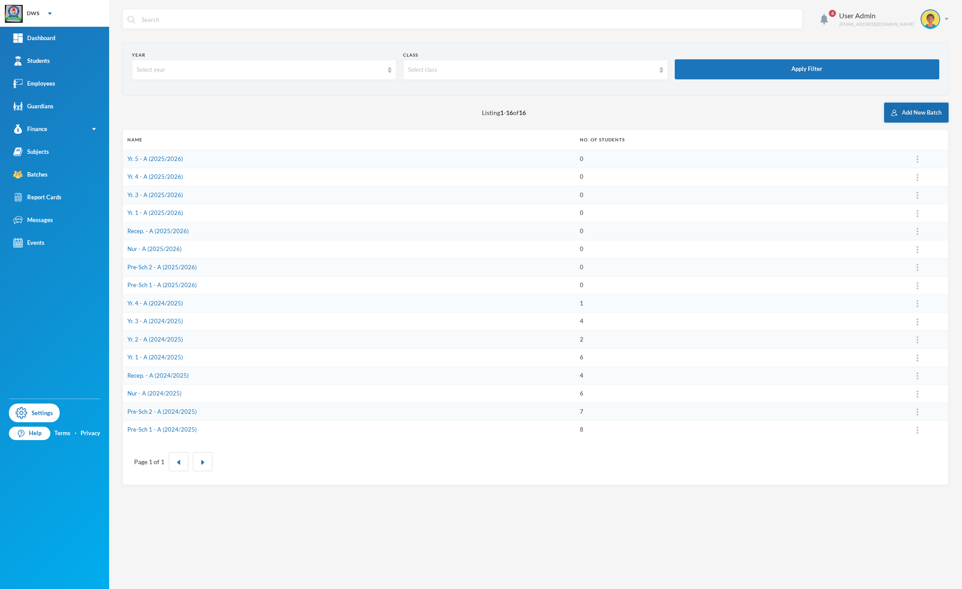
click at [921, 117] on button "Add New Batch" at bounding box center [916, 112] width 65 height 20
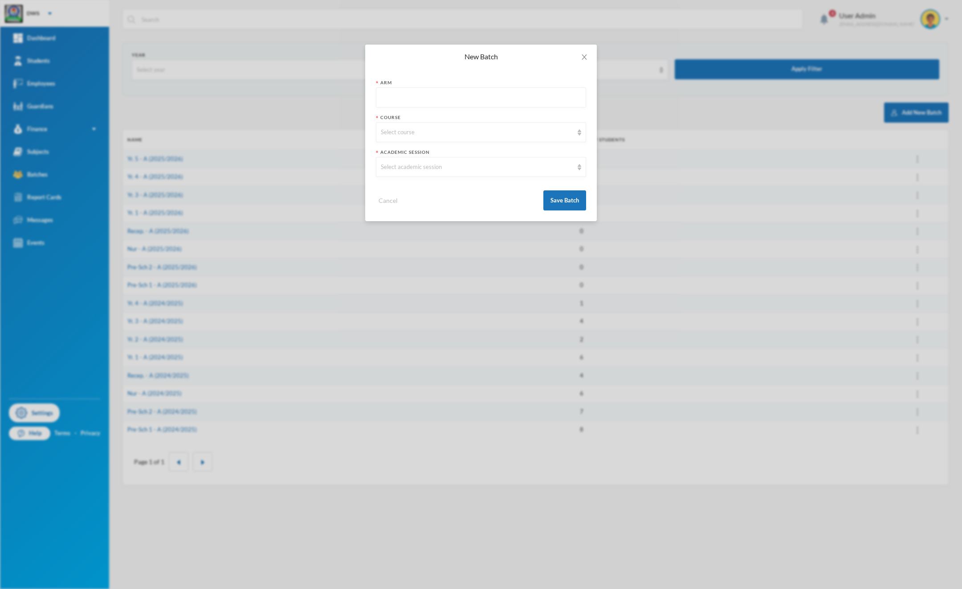
click at [433, 98] on input "text" at bounding box center [481, 98] width 200 height 20
type input "A"
click at [407, 131] on div "Select course" at bounding box center [477, 132] width 192 height 9
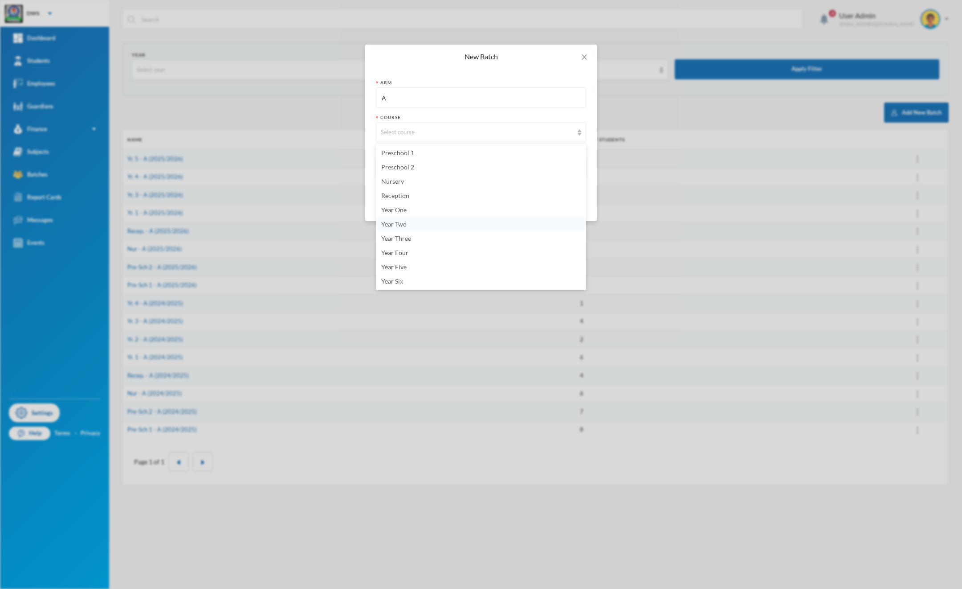
click at [413, 224] on li "Year Two" at bounding box center [481, 224] width 210 height 14
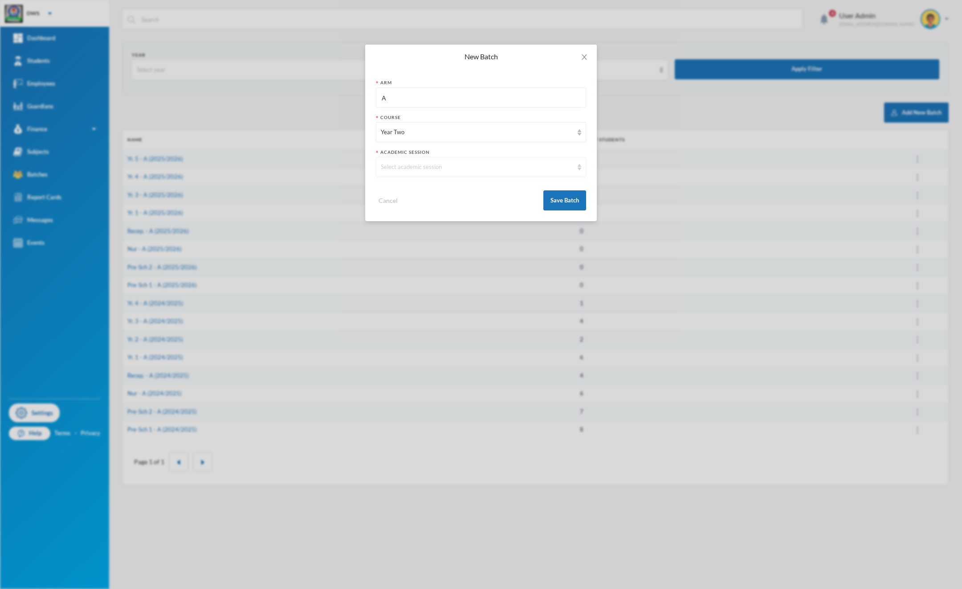
click at [405, 167] on div "Select academic session" at bounding box center [477, 167] width 192 height 9
click at [432, 203] on li "2025/2026" at bounding box center [481, 202] width 210 height 14
click at [570, 198] on button "Save Batch" at bounding box center [565, 200] width 43 height 20
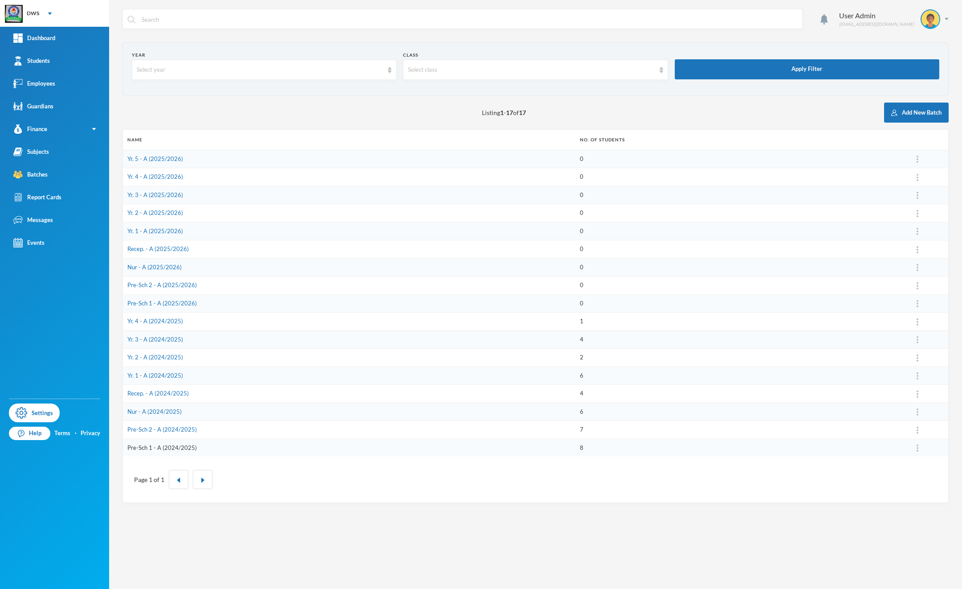
click at [173, 450] on link "Pre-Sch 1 - A (2024/2025)" at bounding box center [161, 447] width 69 height 7
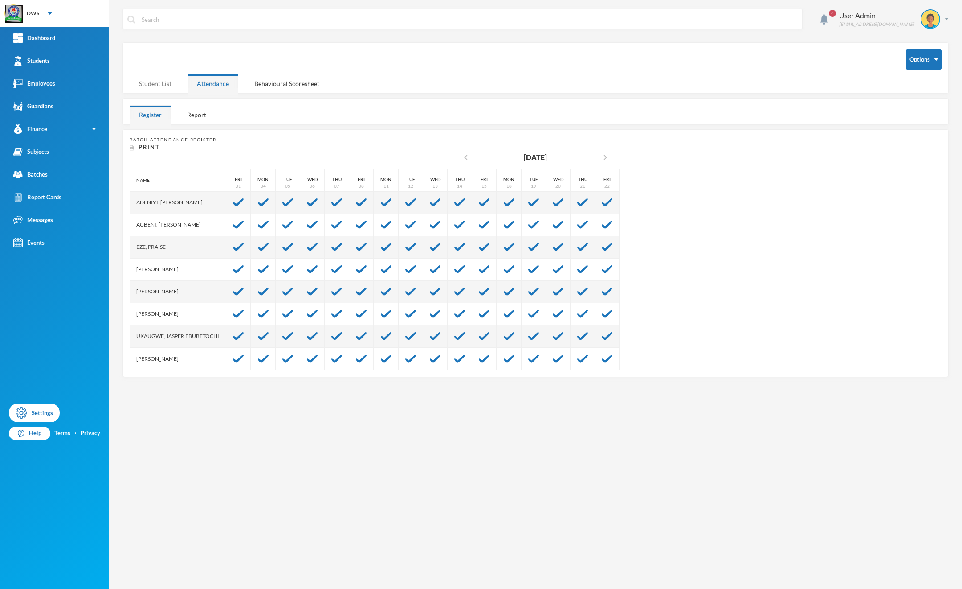
click at [166, 81] on div "Student List" at bounding box center [155, 83] width 51 height 19
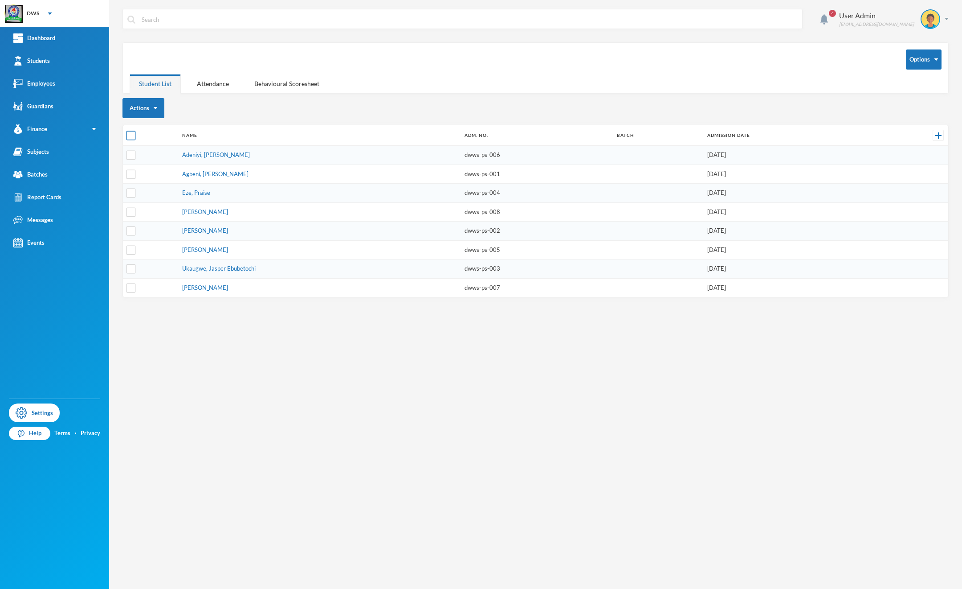
drag, startPoint x: 257, startPoint y: 97, endPoint x: 129, endPoint y: 133, distance: 132.9
click at [129, 133] on div "4 User Admin admin@bluebic.com Options Student List Attendance Behavioural Scor…" at bounding box center [535, 294] width 853 height 589
click at [129, 133] on input "checkbox" at bounding box center [131, 135] width 9 height 9
checkbox input "true"
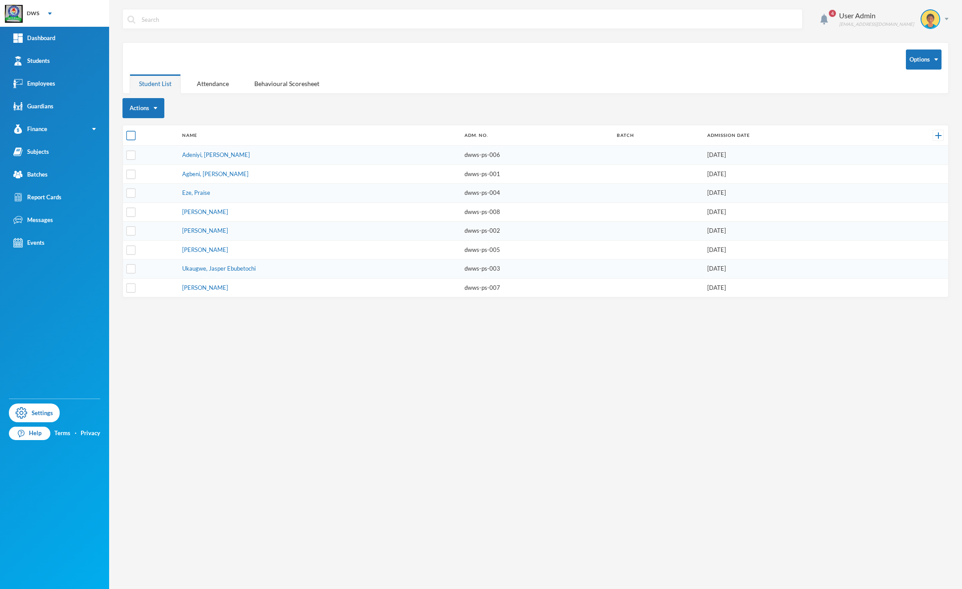
checkbox input "true"
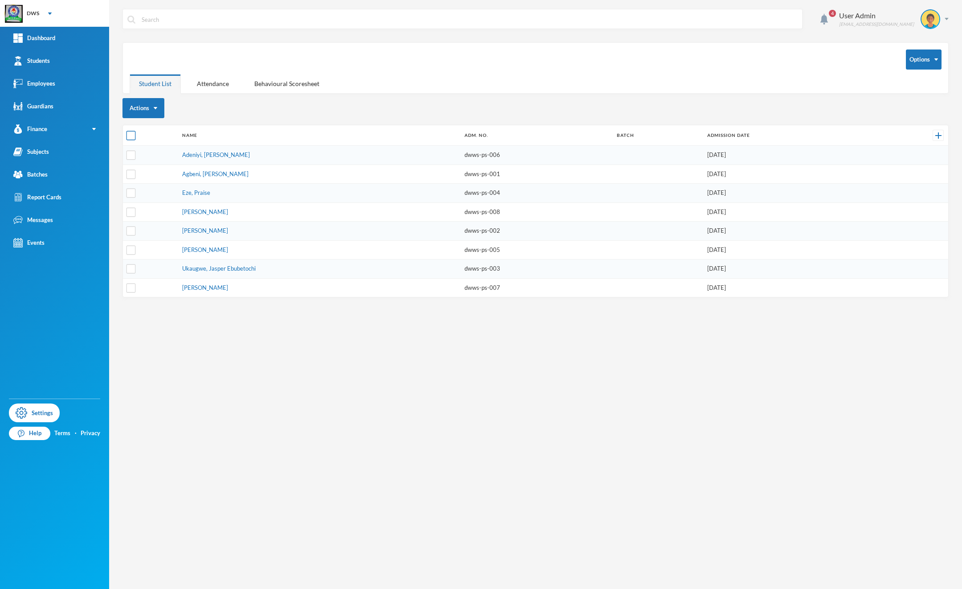
checkbox input "true"
click at [160, 177] on button "Change Batch" at bounding box center [152, 175] width 50 height 16
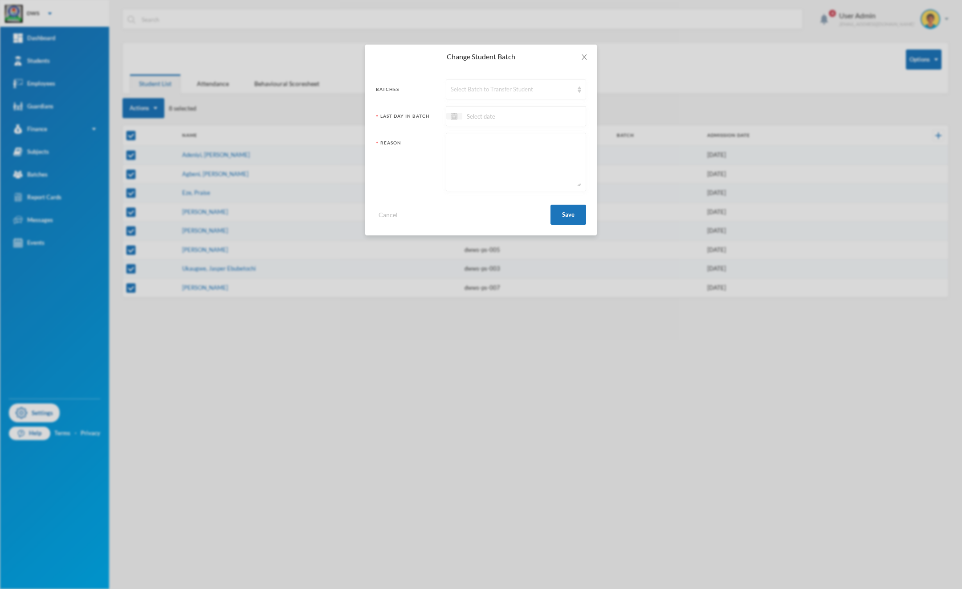
click at [477, 94] on div "Select Batch to Transfer Student" at bounding box center [512, 89] width 123 height 9
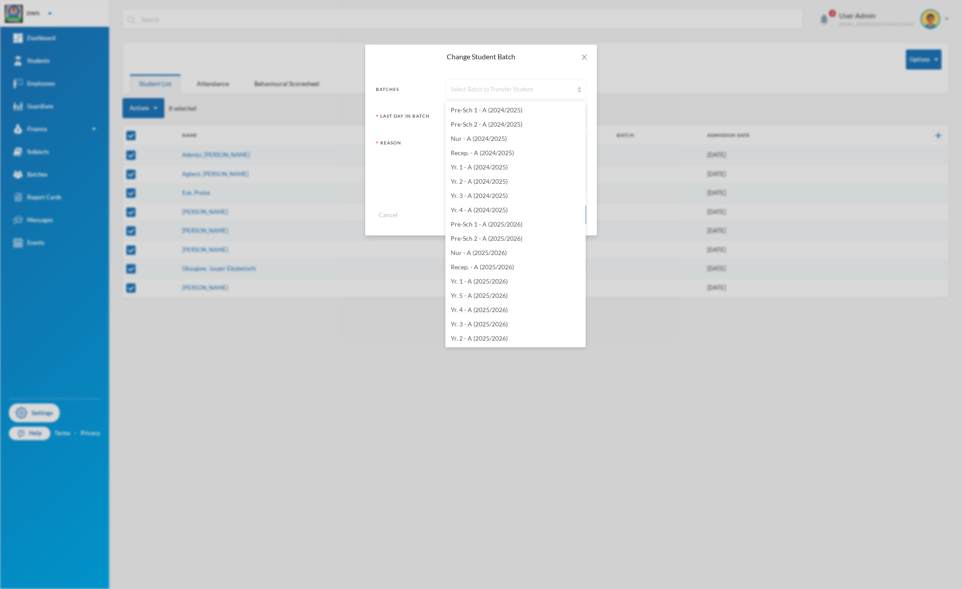
click at [480, 92] on div "Select Batch to Transfer Student" at bounding box center [512, 89] width 123 height 9
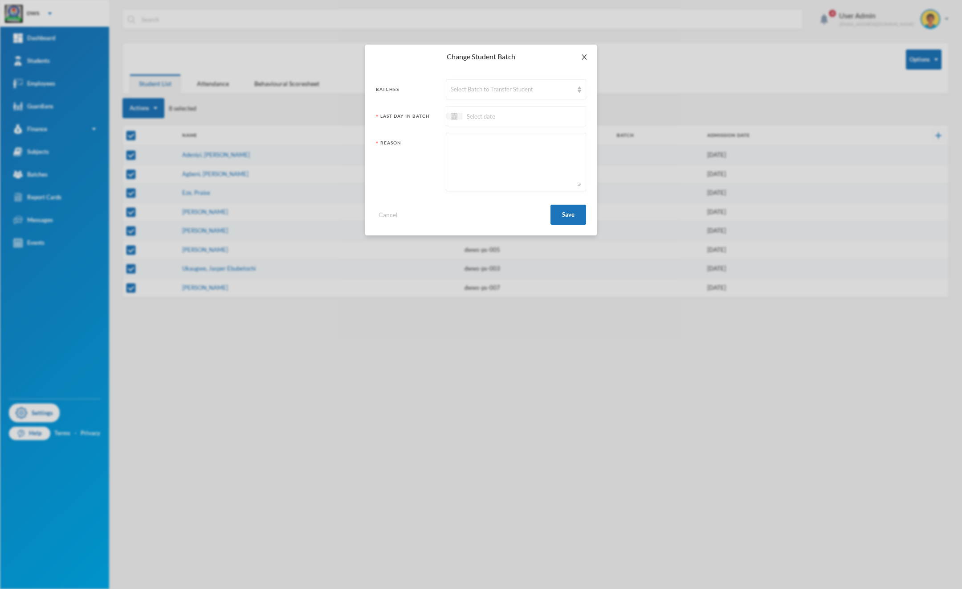
click at [587, 58] on icon "icon: close" at bounding box center [584, 56] width 7 height 7
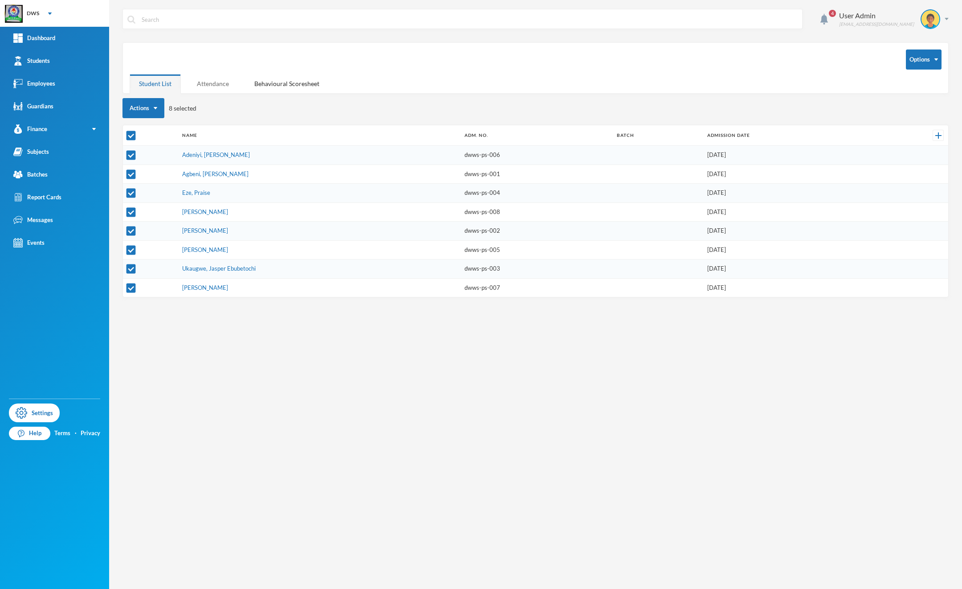
click at [197, 83] on div "Attendance" at bounding box center [213, 83] width 51 height 19
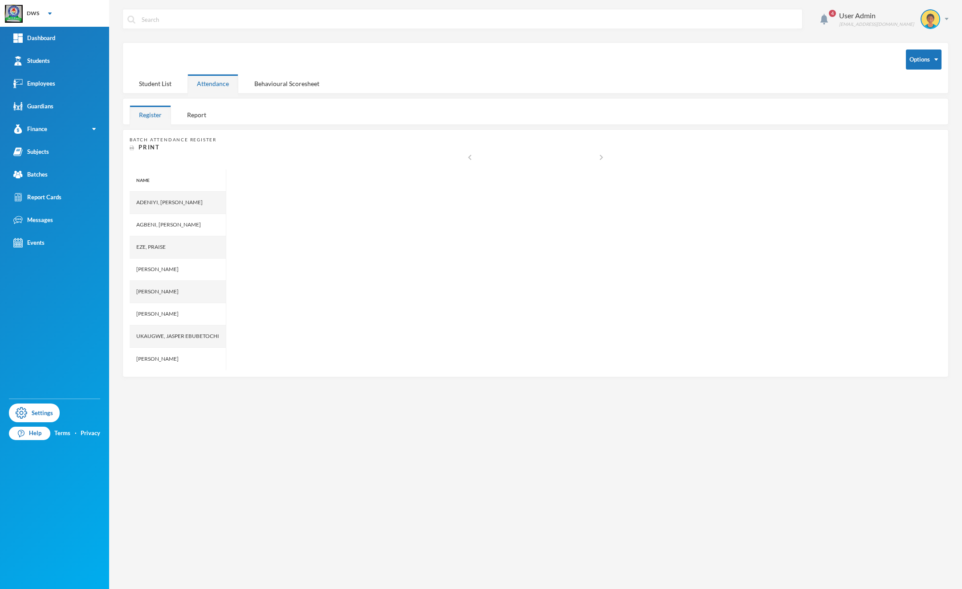
click at [143, 93] on div "Options Student List Attendance Behavioural Scoresheet" at bounding box center [536, 67] width 826 height 51
click at [149, 80] on div "Student List" at bounding box center [155, 83] width 51 height 19
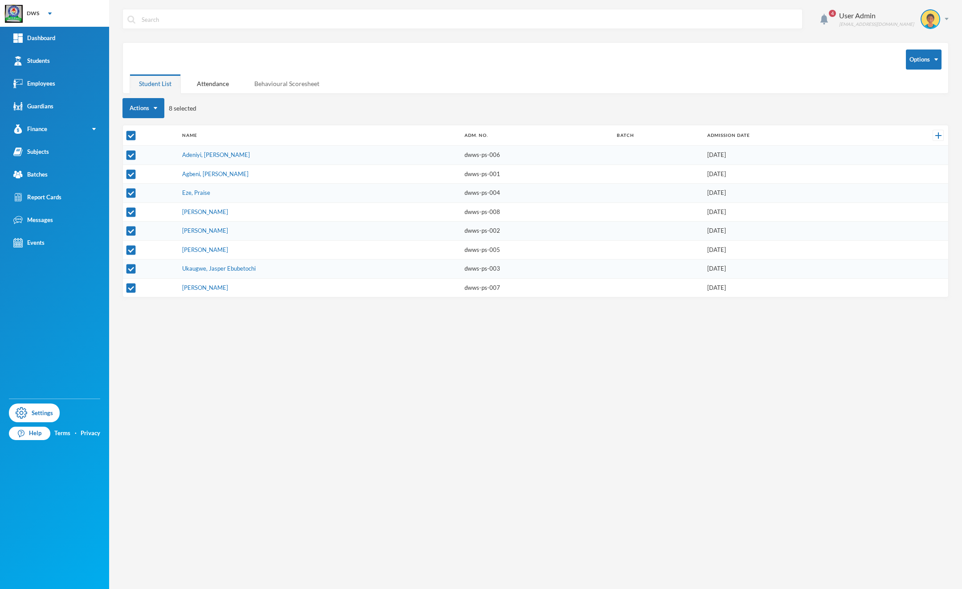
click at [261, 80] on div "Behavioural Scoresheet" at bounding box center [287, 83] width 84 height 19
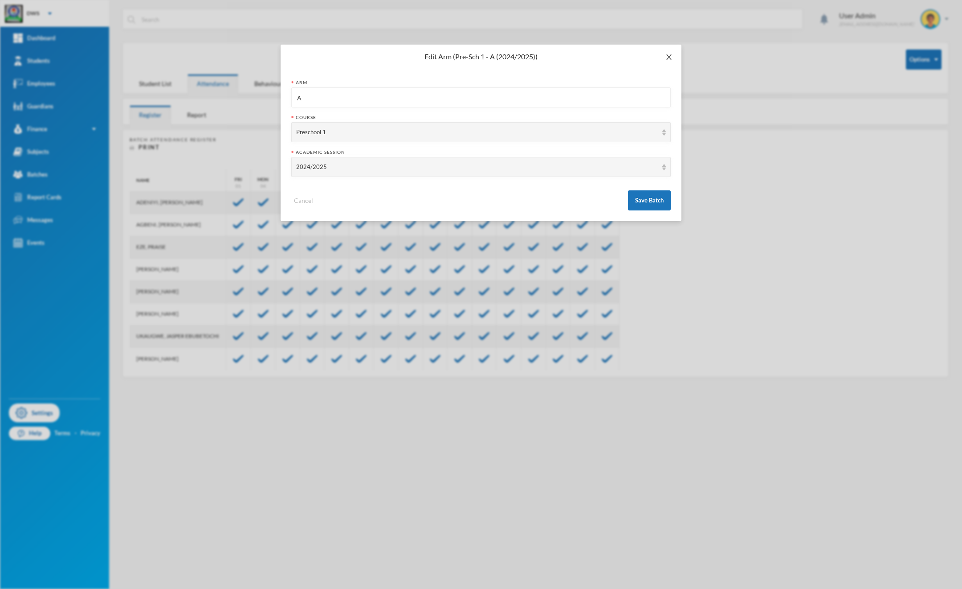
click at [669, 57] on icon "icon: close" at bounding box center [669, 56] width 7 height 7
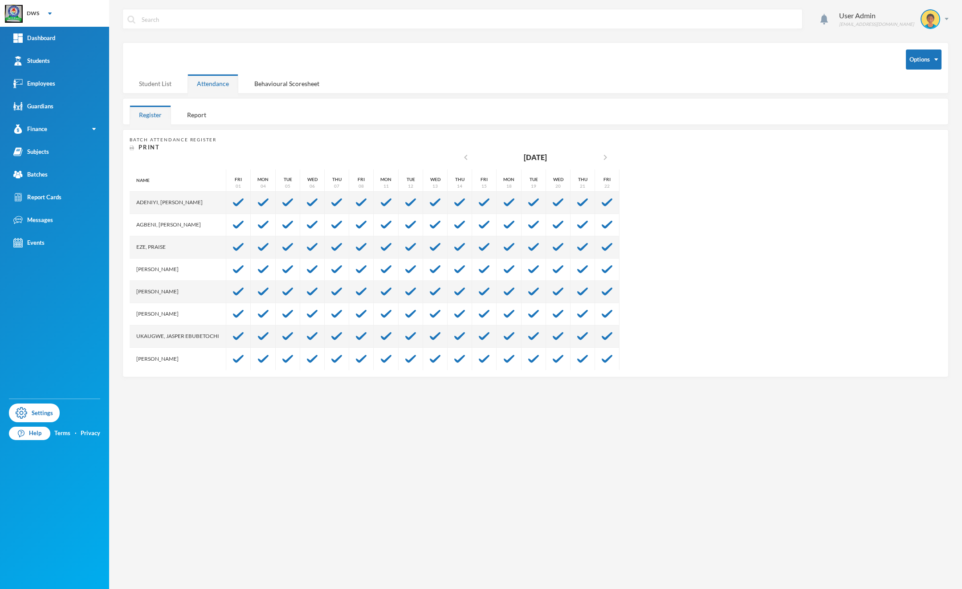
click at [147, 86] on div "Student List" at bounding box center [155, 83] width 51 height 19
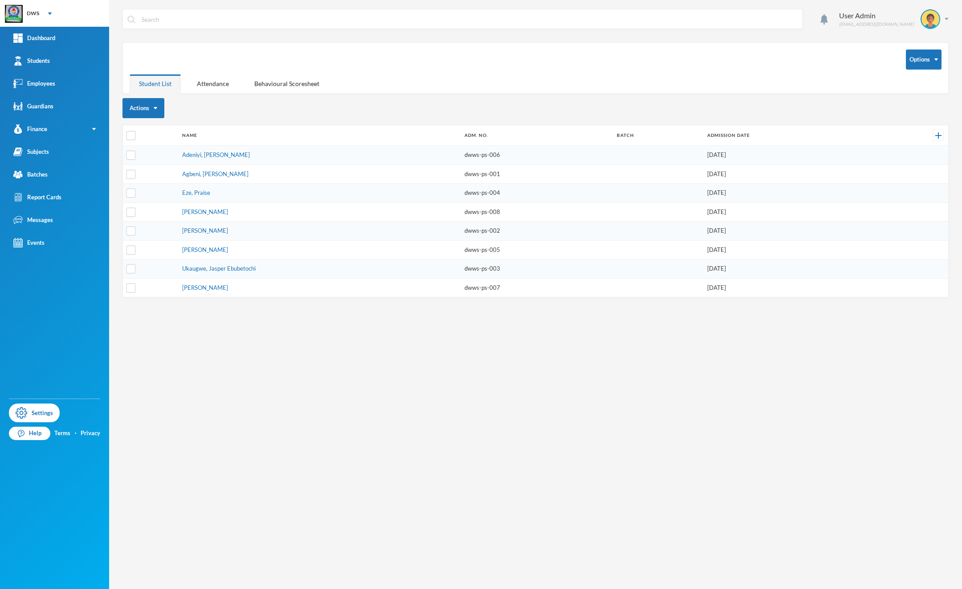
click at [147, 86] on div "Student List" at bounding box center [155, 83] width 51 height 19
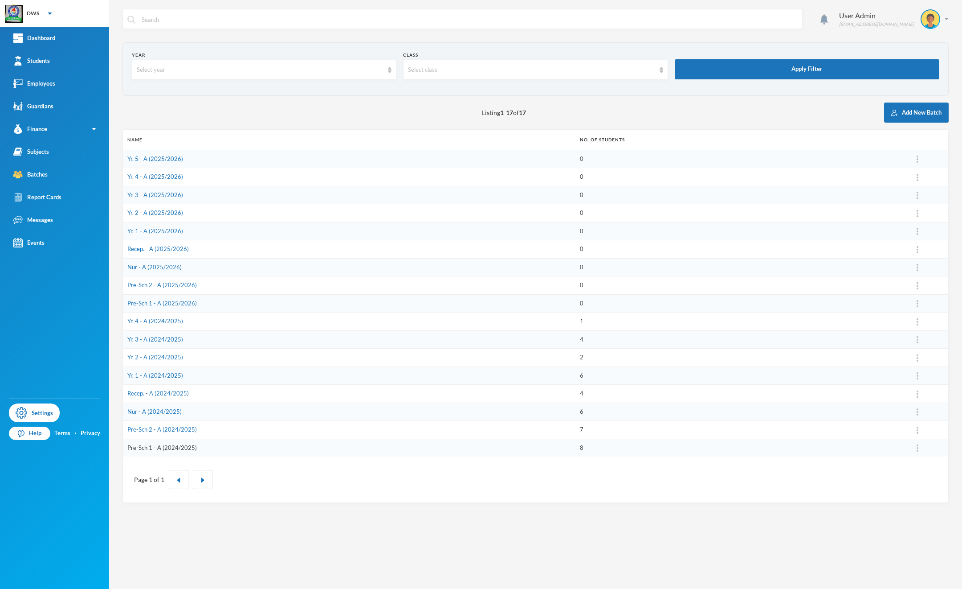
click at [153, 447] on link "Pre-Sch 1 - A (2024/2025)" at bounding box center [161, 447] width 69 height 7
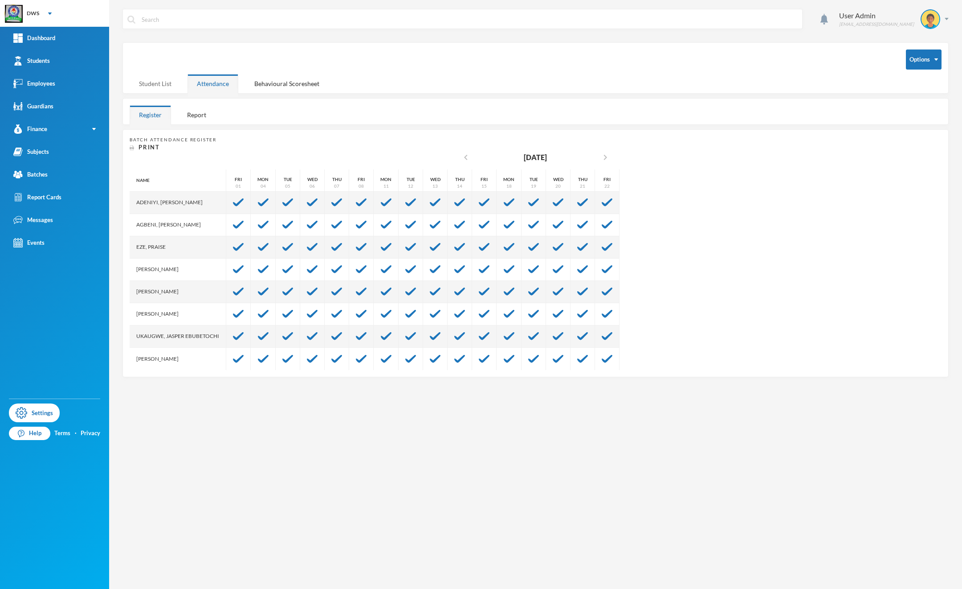
click at [156, 80] on div "Student List" at bounding box center [155, 83] width 51 height 19
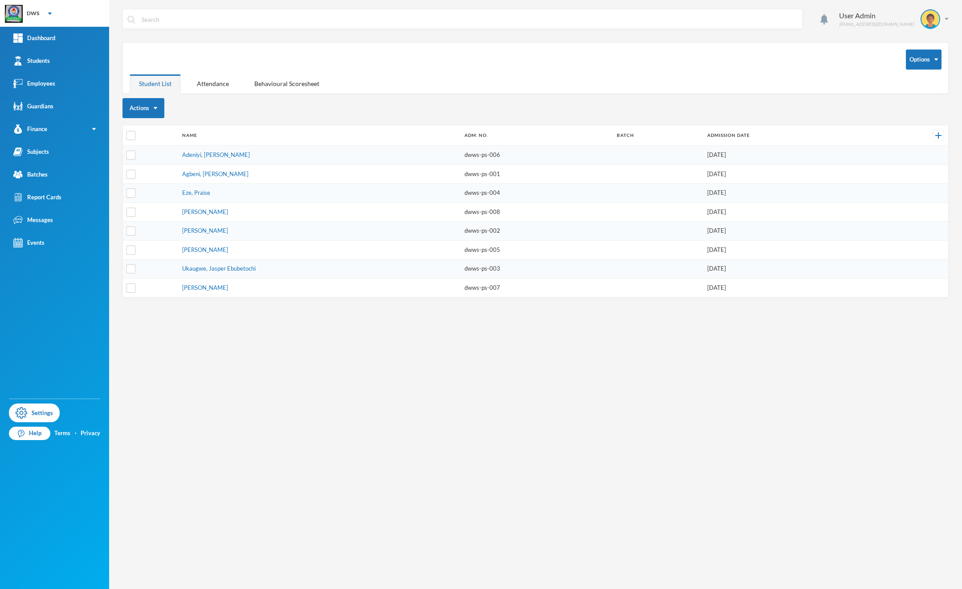
click at [154, 85] on div "Student List" at bounding box center [155, 83] width 51 height 19
click at [132, 132] on input "checkbox" at bounding box center [131, 135] width 9 height 9
checkbox input "true"
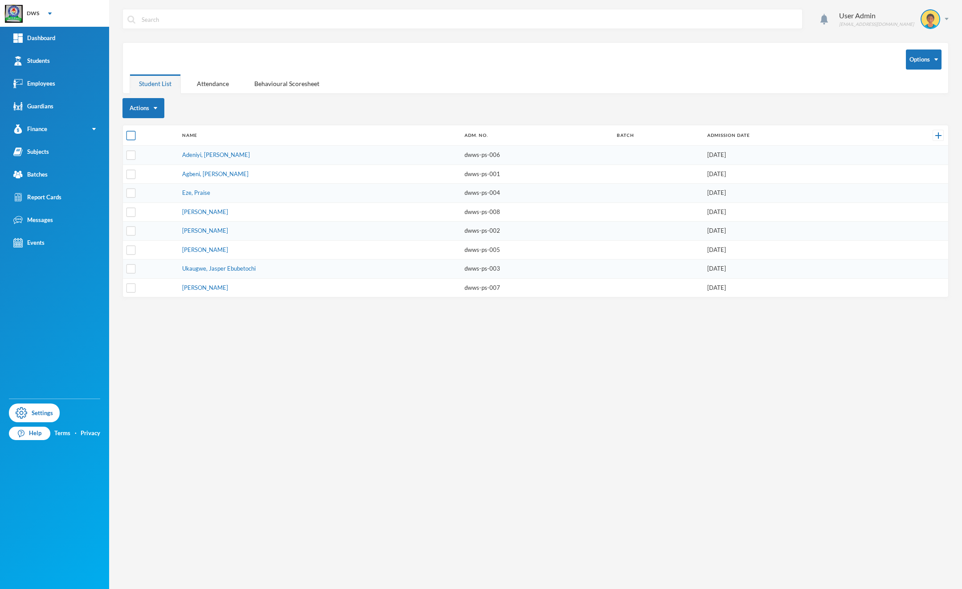
checkbox input "true"
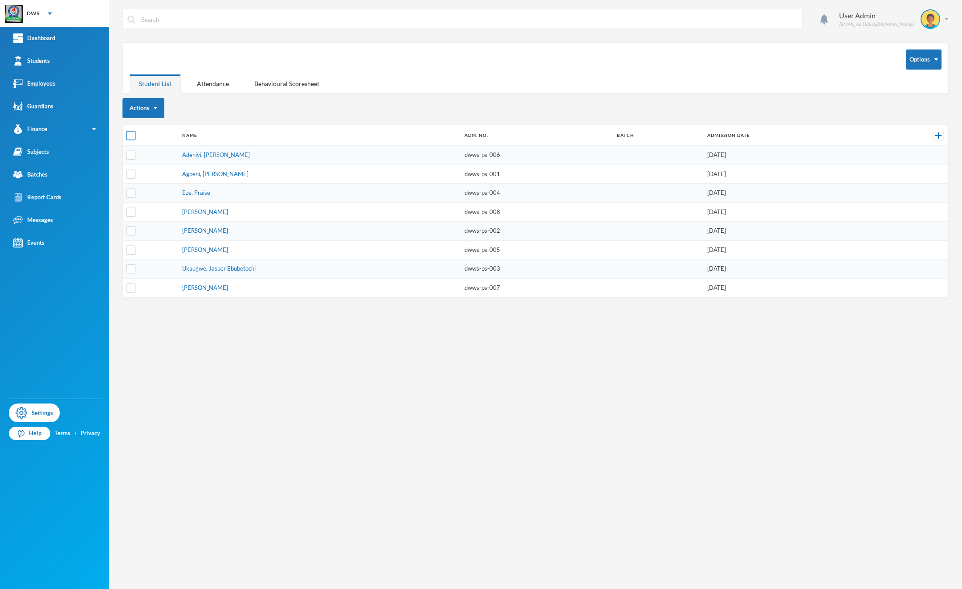
checkbox input "true"
click at [127, 139] on input "checkbox" at bounding box center [131, 135] width 9 height 9
checkbox input "false"
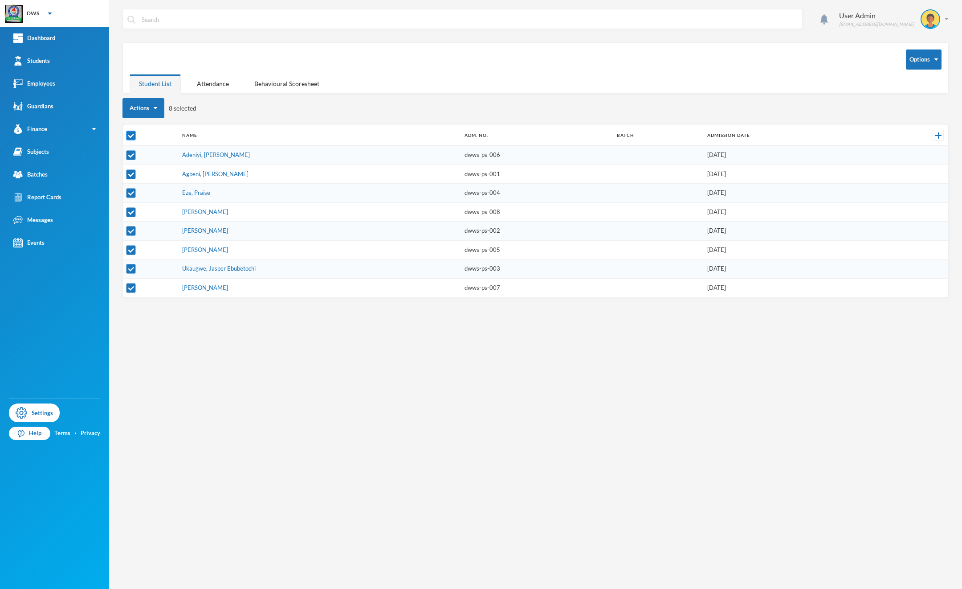
checkbox input "false"
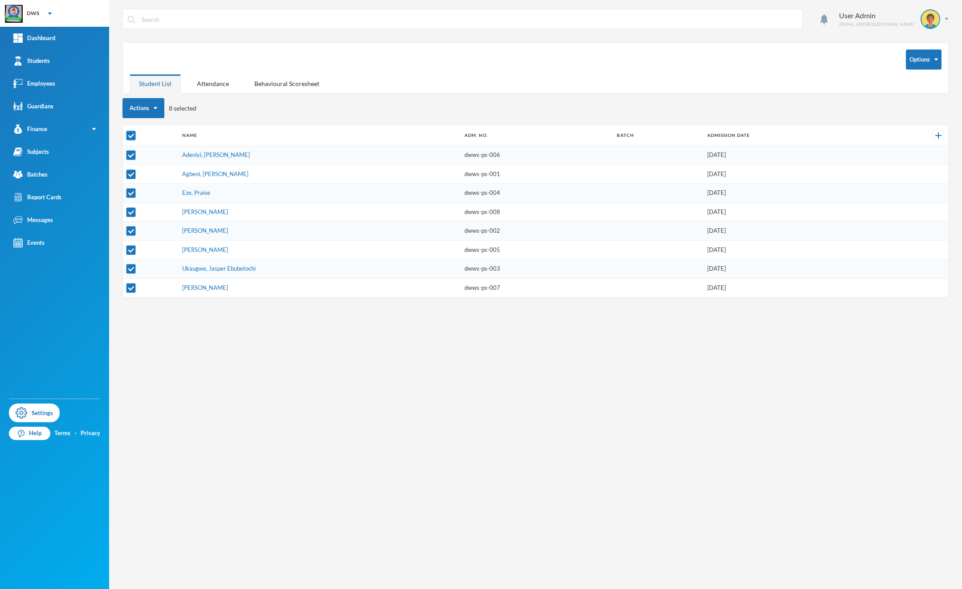
checkbox input "false"
click at [127, 139] on input "checkbox" at bounding box center [131, 135] width 9 height 9
checkbox input "true"
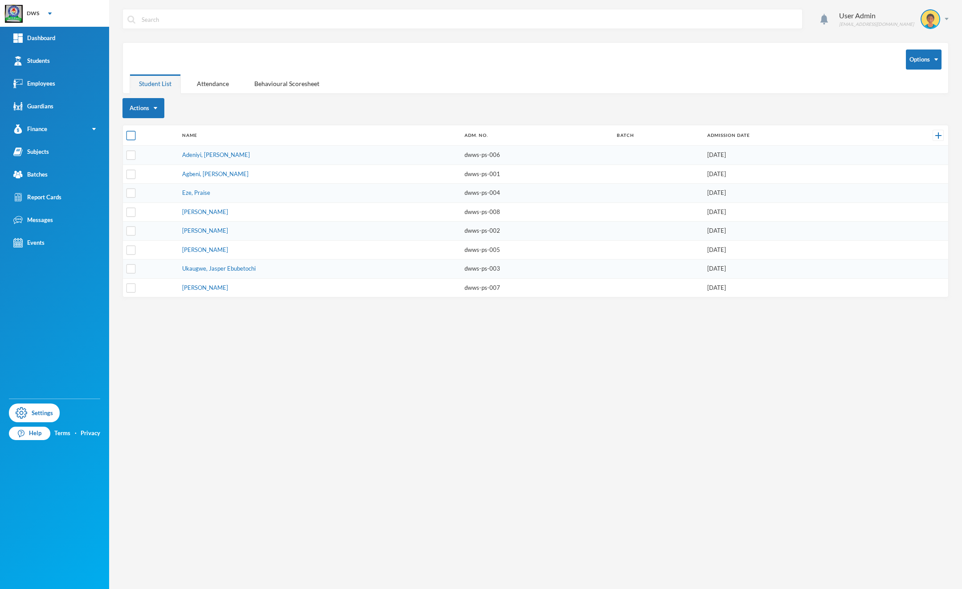
checkbox input "true"
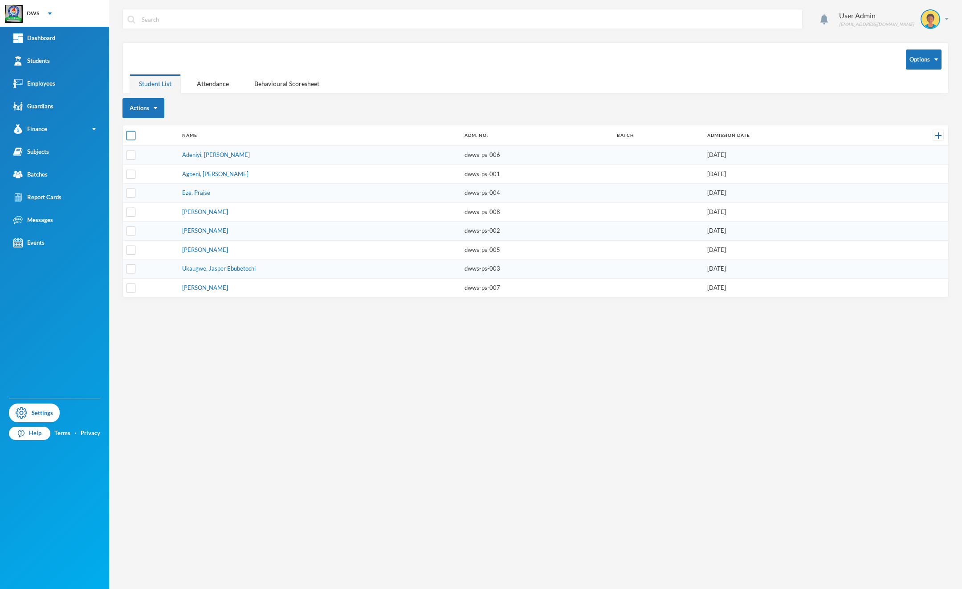
checkbox input "true"
click at [154, 110] on button "Actions" at bounding box center [144, 108] width 42 height 20
click at [157, 110] on button "Actions" at bounding box center [144, 108] width 42 height 20
click at [149, 177] on button "Change Batch" at bounding box center [152, 175] width 50 height 16
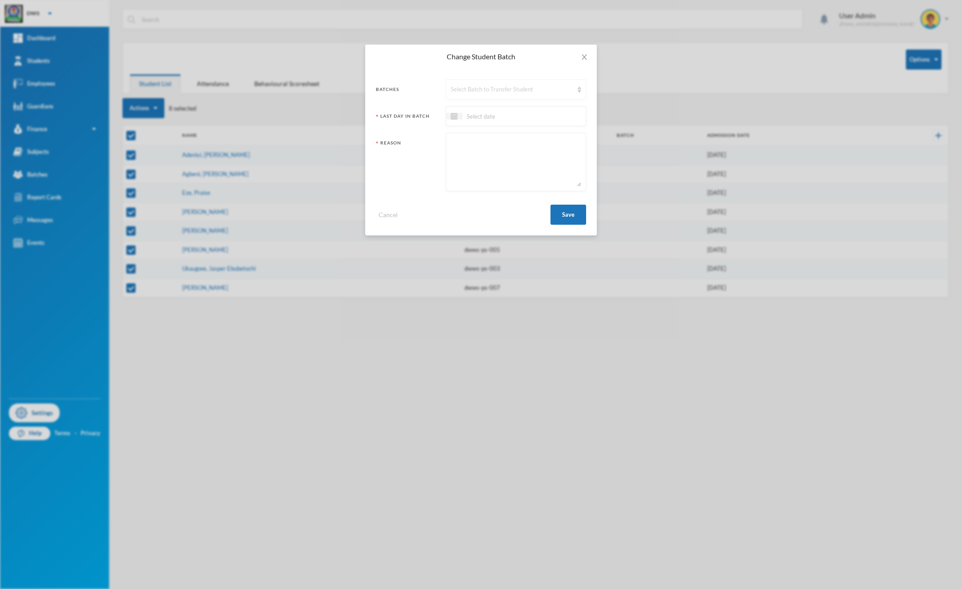
click at [496, 85] on div "Select Batch to Transfer Student" at bounding box center [512, 89] width 123 height 9
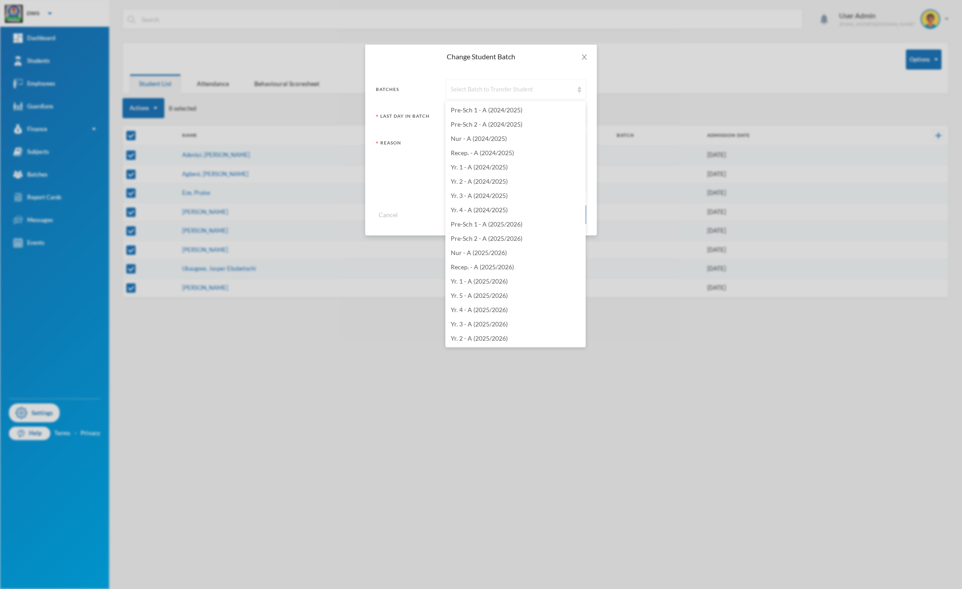
click at [503, 85] on div "Select Batch to Transfer Student" at bounding box center [512, 89] width 123 height 9
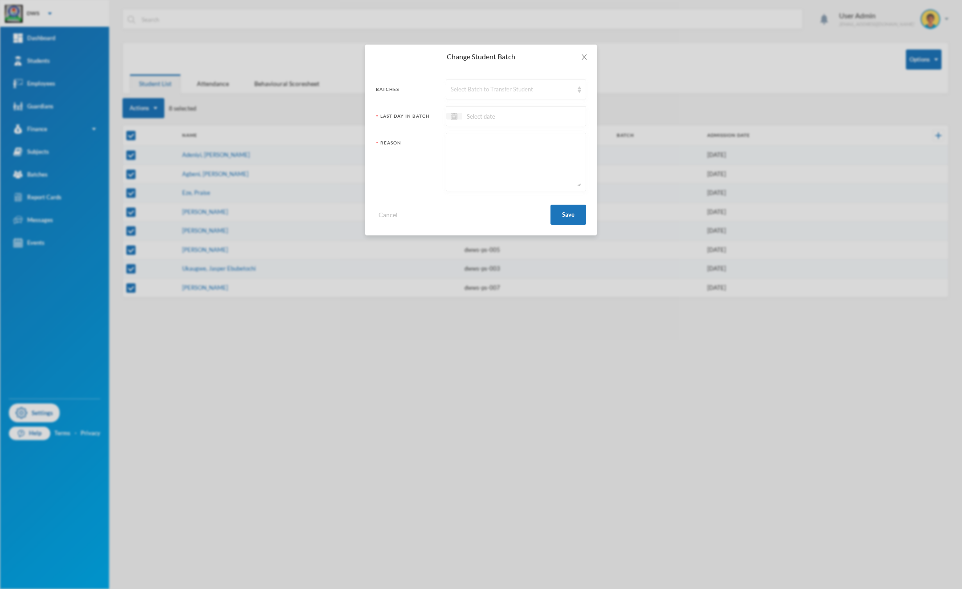
click at [503, 85] on div "Select Batch to Transfer Student" at bounding box center [512, 89] width 123 height 9
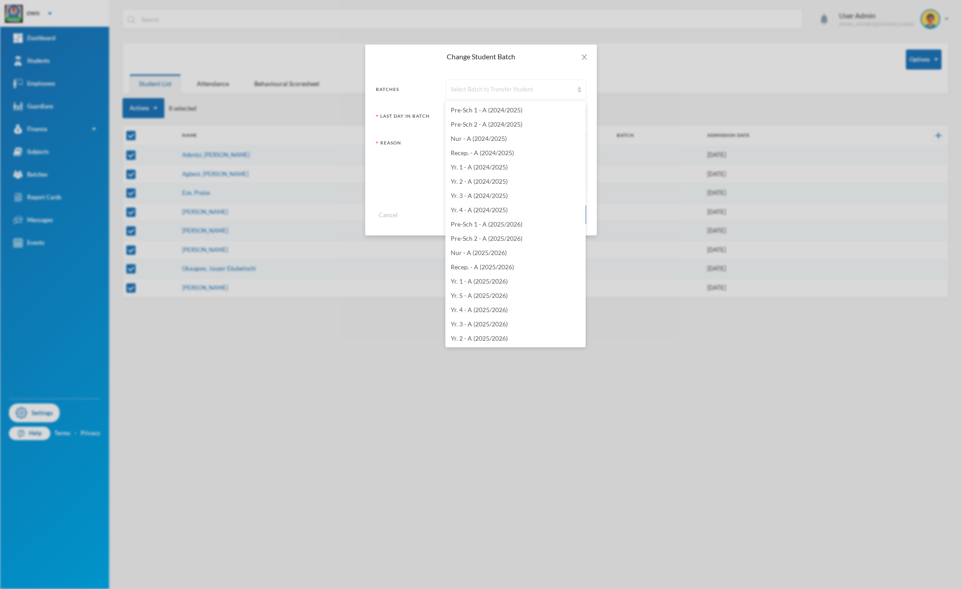
click at [503, 90] on div "Select Batch to Transfer Student" at bounding box center [512, 89] width 123 height 9
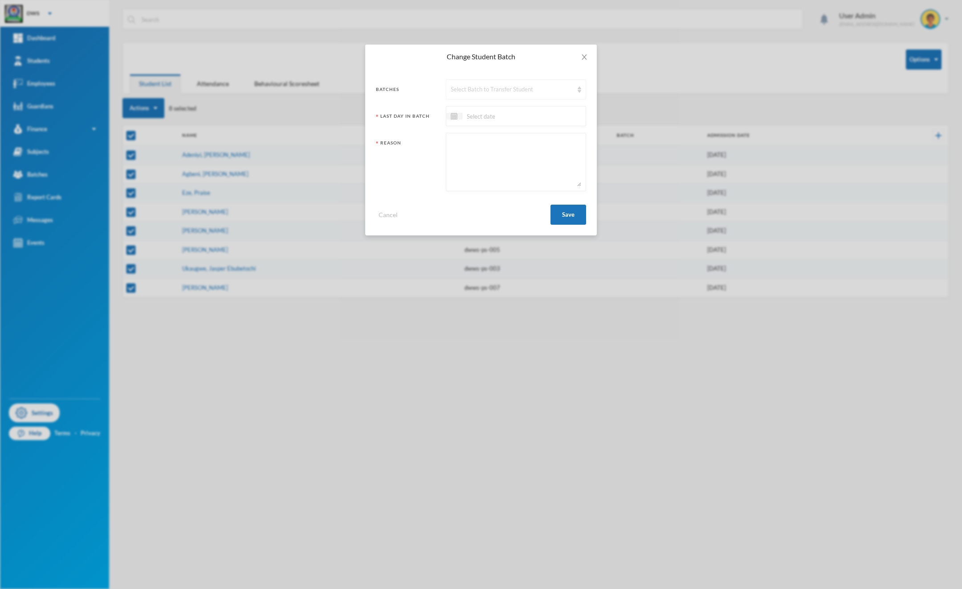
click at [501, 91] on div "Select Batch to Transfer Student" at bounding box center [512, 89] width 123 height 9
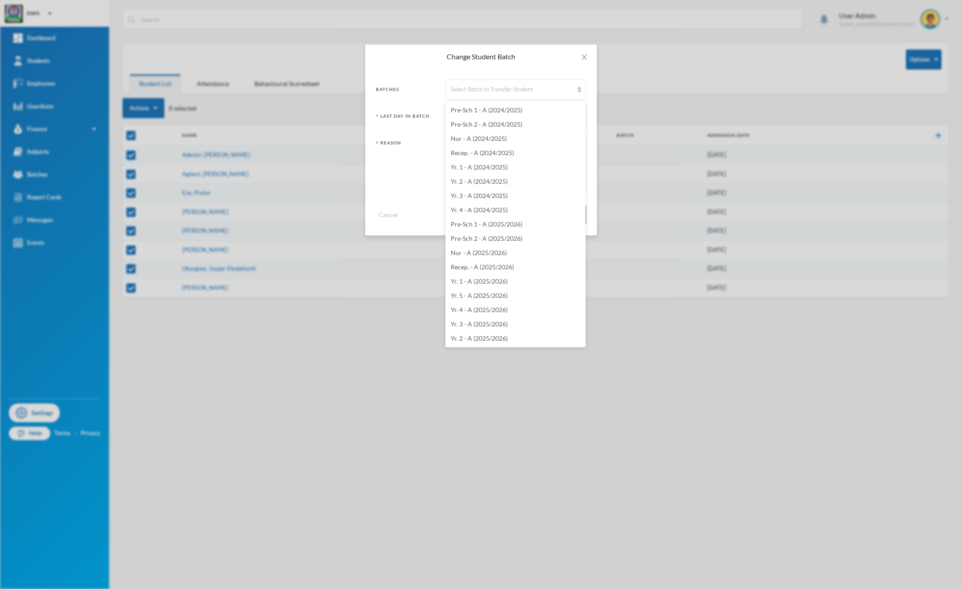
click at [492, 381] on div "Change Student Batch Batches Select Batch to Transfer Student Last Day In Batch…" at bounding box center [481, 294] width 962 height 589
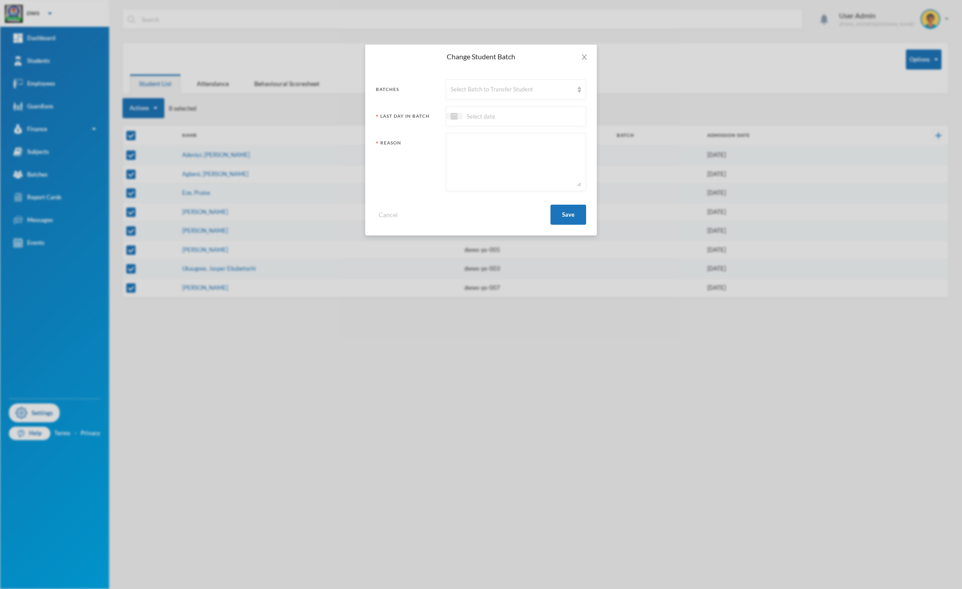
click at [492, 381] on div "Change Student Batch Batches Select Batch to Transfer Student Last Day In Batch…" at bounding box center [481, 294] width 962 height 589
click at [566, 89] on div "Select Batch to Transfer Student" at bounding box center [512, 89] width 123 height 9
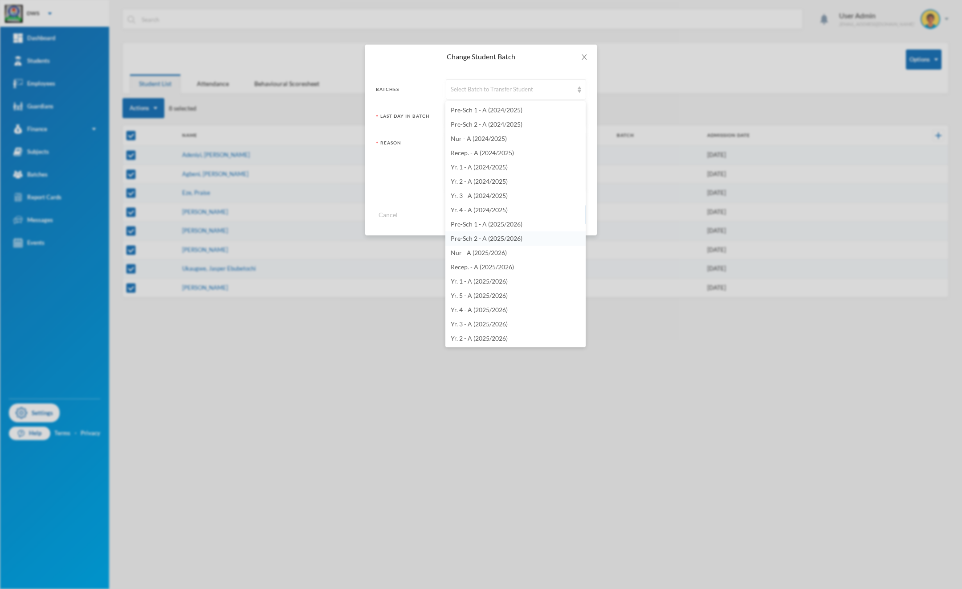
click at [497, 240] on span "Pre-Sch 2 - A (2025/2026)" at bounding box center [487, 238] width 72 height 8
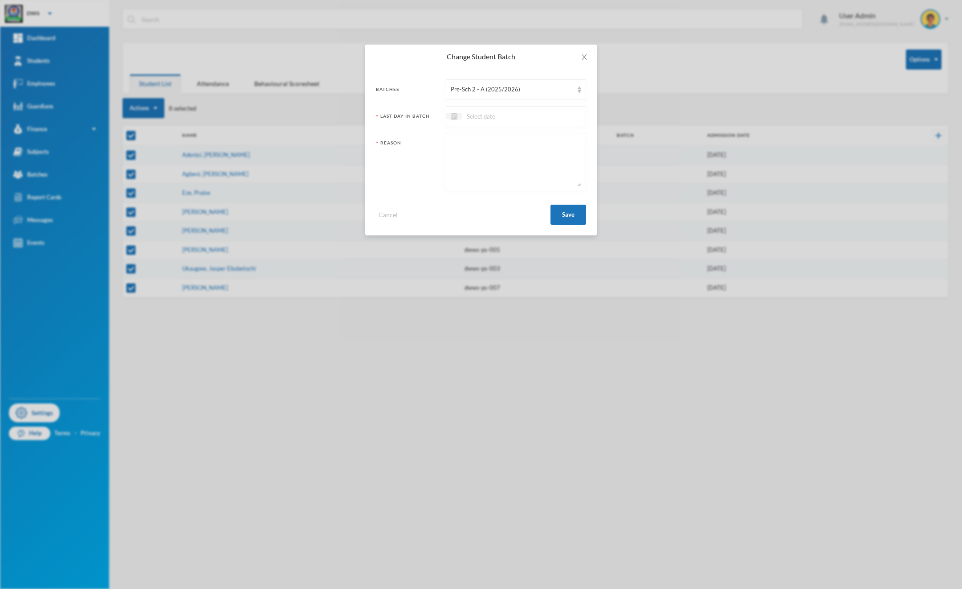
click at [489, 114] on input at bounding box center [499, 116] width 75 height 10
click at [173, 35] on div "Change Student Batch Batches Pre-Sch 2 - A (2025/2026) Last Day In Batch Reason…" at bounding box center [481, 294] width 962 height 589
click at [588, 53] on icon "icon: close" at bounding box center [584, 56] width 7 height 7
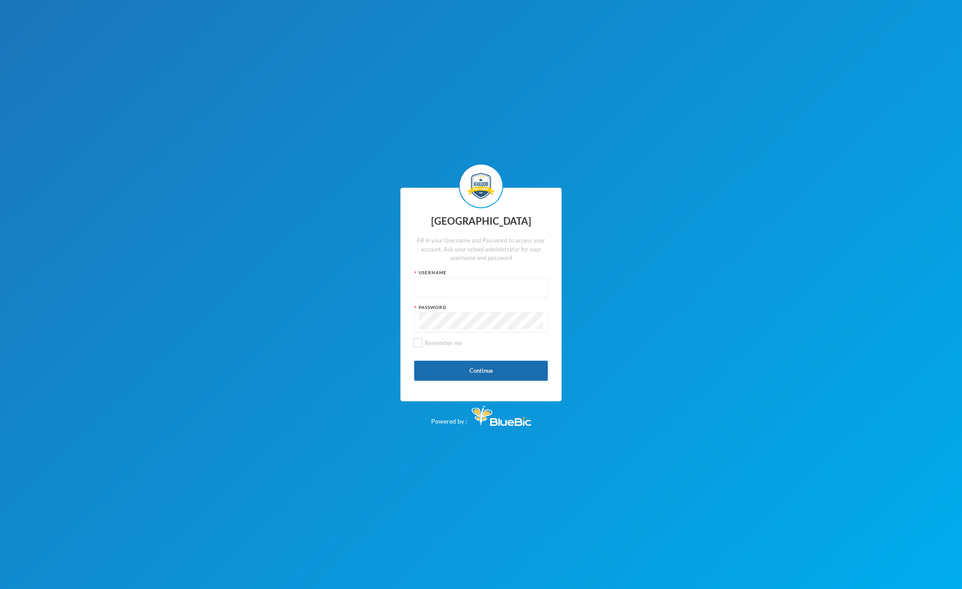
type input "admin"
click at [452, 368] on button "Continue" at bounding box center [481, 370] width 134 height 20
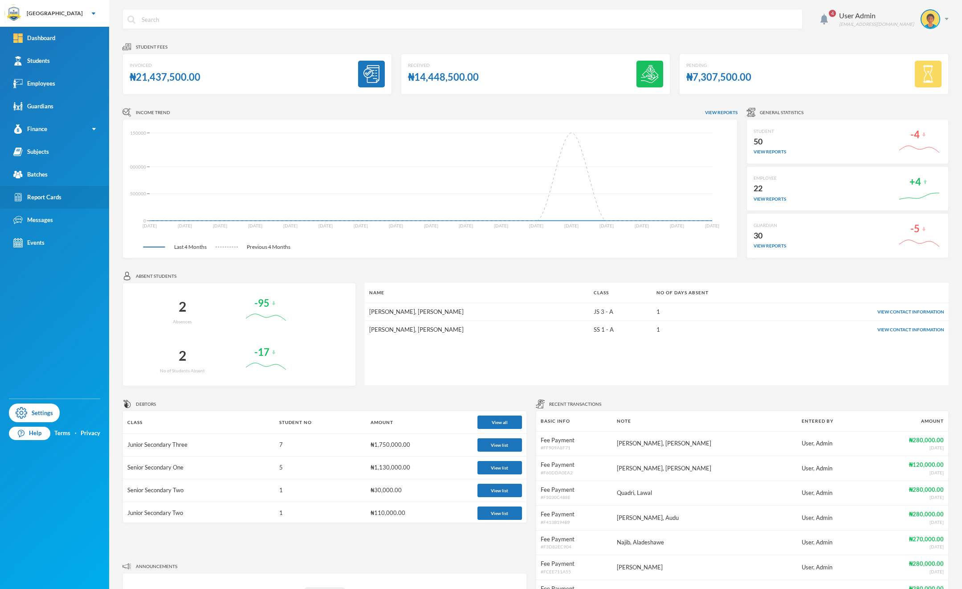
click at [72, 188] on link "Report Cards" at bounding box center [54, 197] width 109 height 23
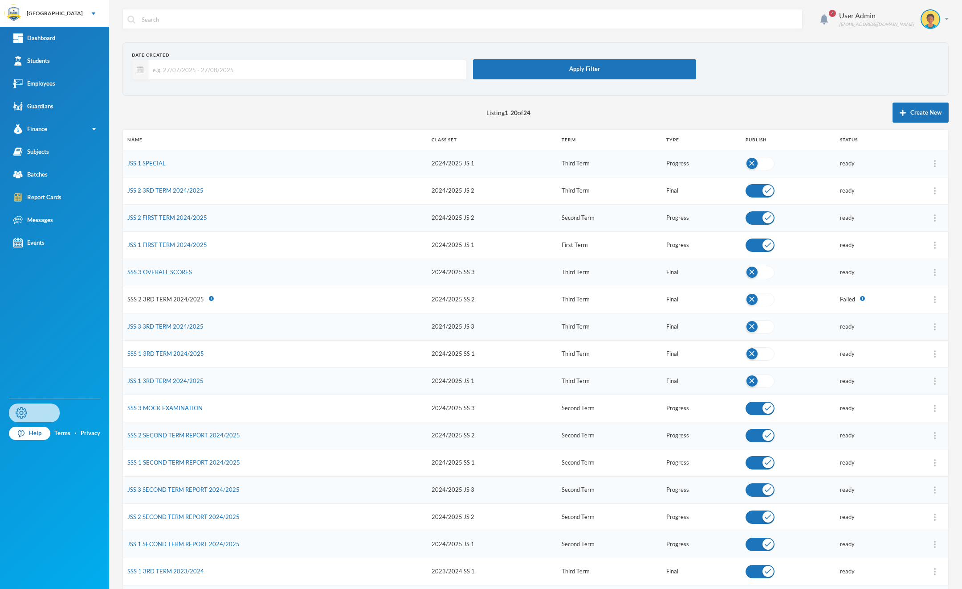
drag, startPoint x: 34, startPoint y: 417, endPoint x: 23, endPoint y: 412, distance: 12.2
click at [23, 412] on link "Settings" at bounding box center [34, 412] width 51 height 19
click at [903, 368] on button "Edit" at bounding box center [914, 368] width 36 height 16
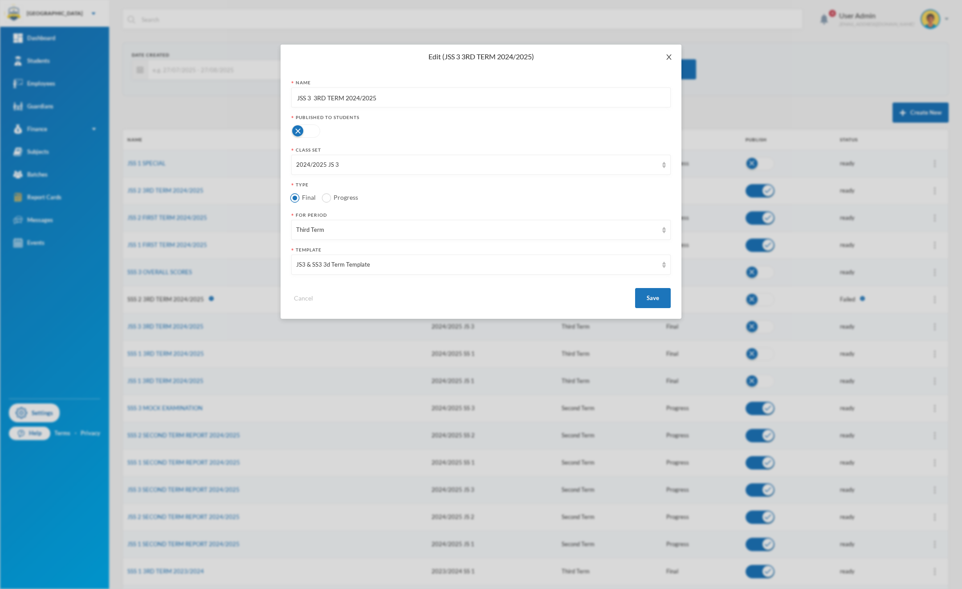
click at [664, 58] on span "Close" at bounding box center [669, 57] width 25 height 25
